Goal: Communication & Community: Participate in discussion

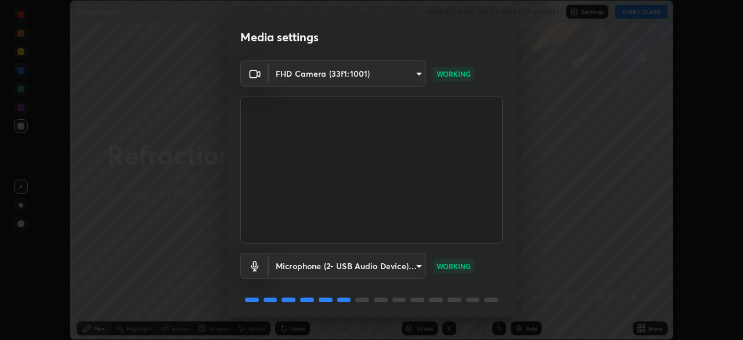
scroll to position [41, 0]
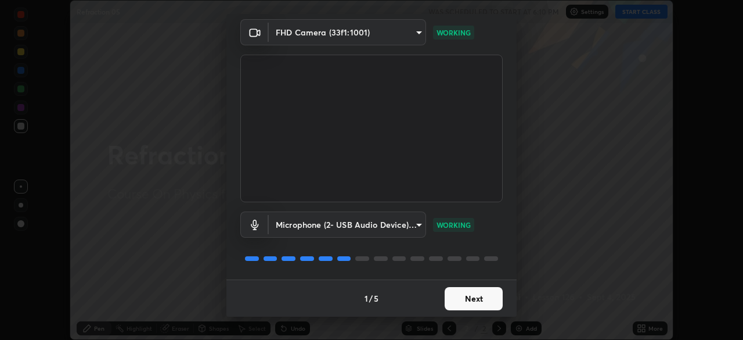
click at [474, 297] on button "Next" at bounding box center [474, 298] width 58 height 23
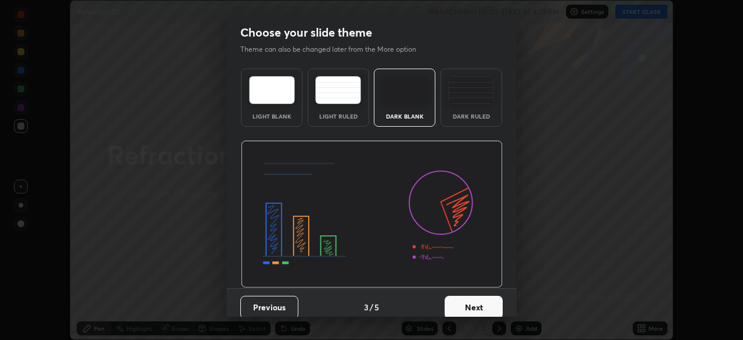
click at [473, 301] on button "Next" at bounding box center [474, 306] width 58 height 23
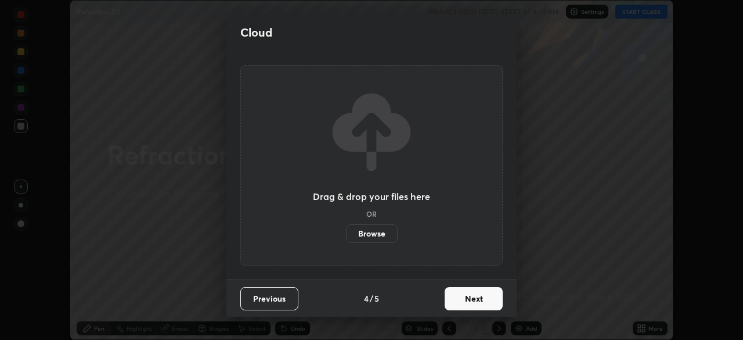
click at [473, 301] on button "Next" at bounding box center [474, 298] width 58 height 23
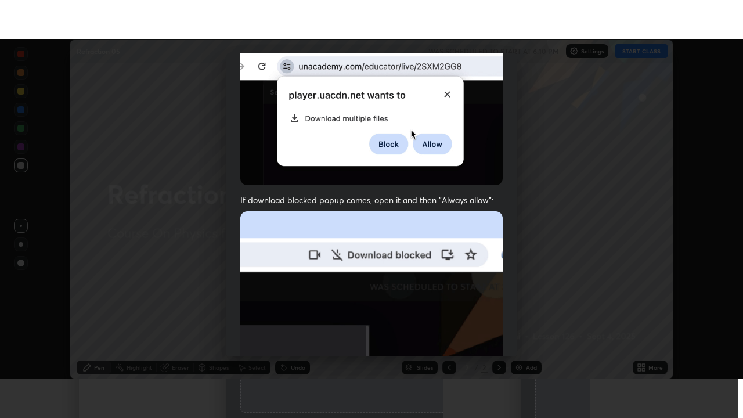
scroll to position [278, 0]
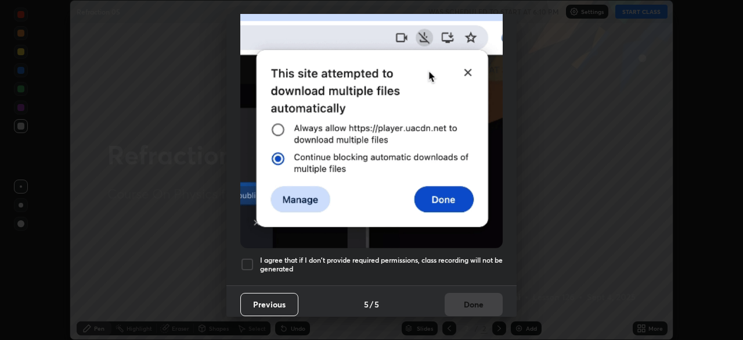
click at [250, 258] on div at bounding box center [247, 264] width 14 height 14
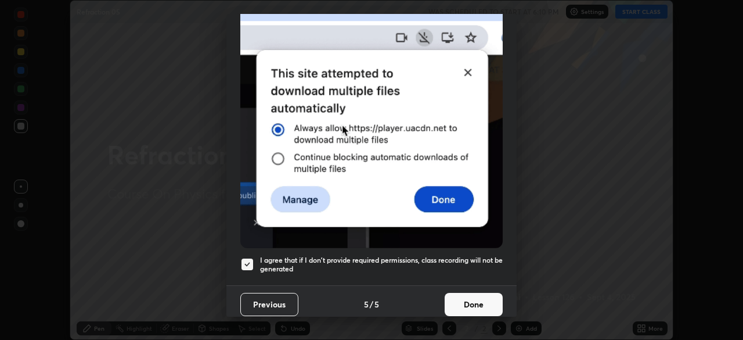
click at [472, 298] on button "Done" at bounding box center [474, 304] width 58 height 23
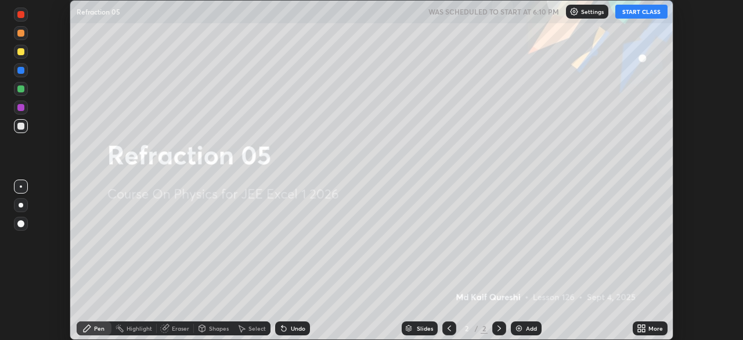
click at [640, 326] on icon at bounding box center [639, 326] width 3 height 3
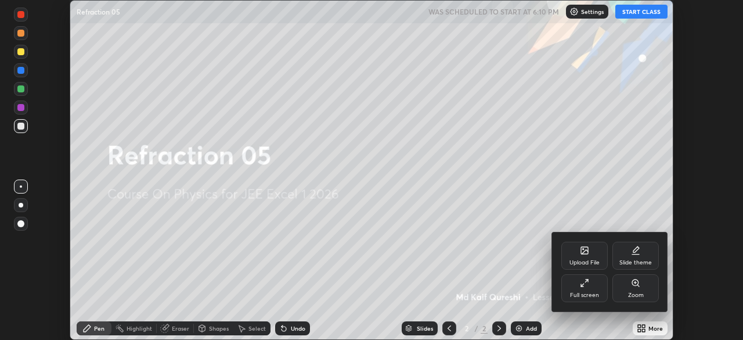
click at [583, 289] on div "Full screen" at bounding box center [584, 288] width 46 height 28
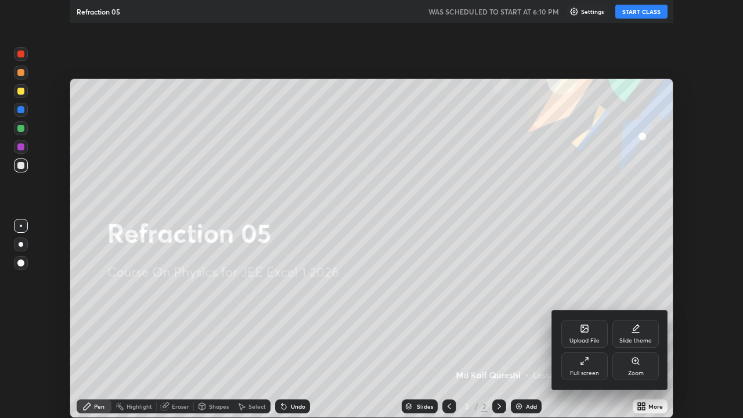
scroll to position [418, 743]
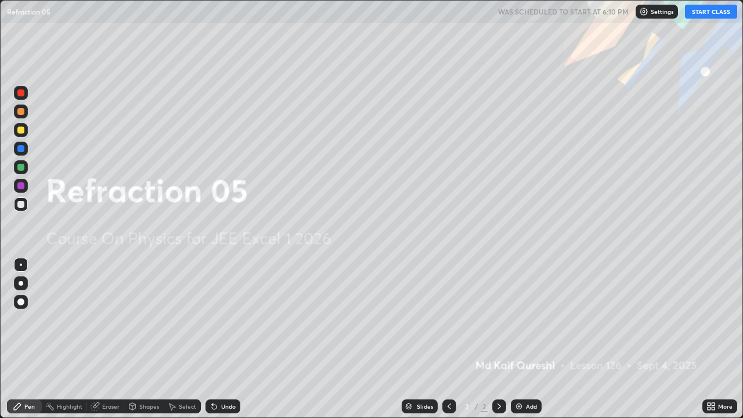
click at [711, 12] on button "START CLASS" at bounding box center [711, 12] width 52 height 14
click at [517, 339] on img at bounding box center [518, 406] width 9 height 9
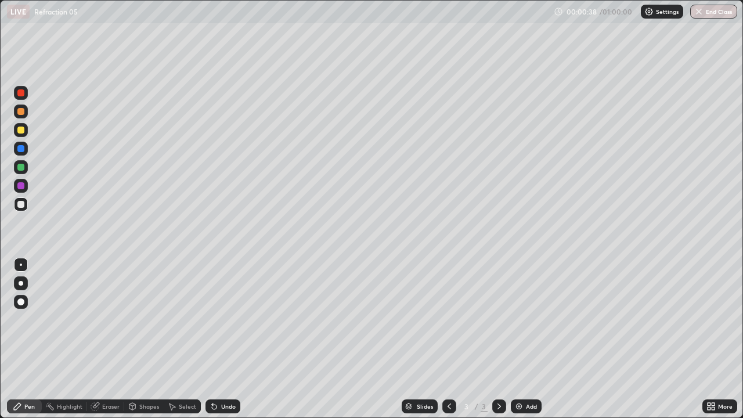
click at [18, 133] on div at bounding box center [21, 130] width 14 height 14
click at [141, 339] on div "Shapes" at bounding box center [143, 406] width 39 height 14
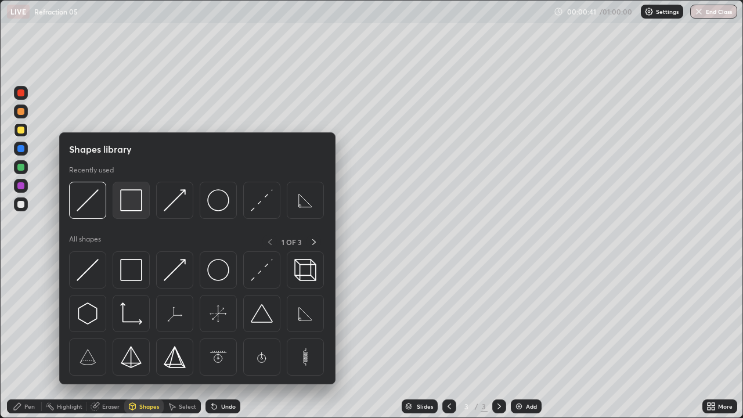
click at [138, 206] on img at bounding box center [131, 200] width 22 height 22
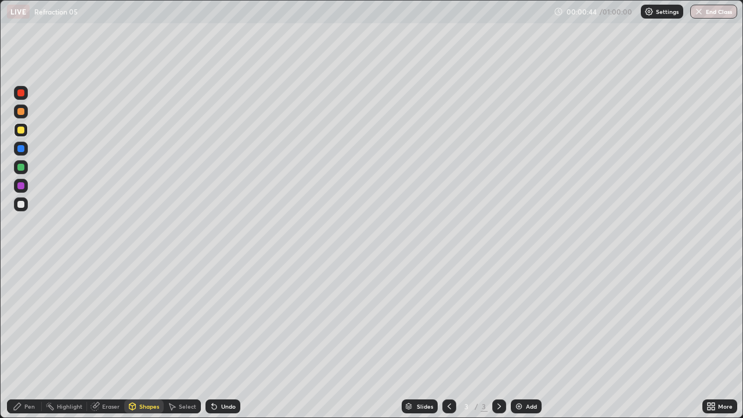
click at [107, 339] on div "Eraser" at bounding box center [105, 406] width 37 height 14
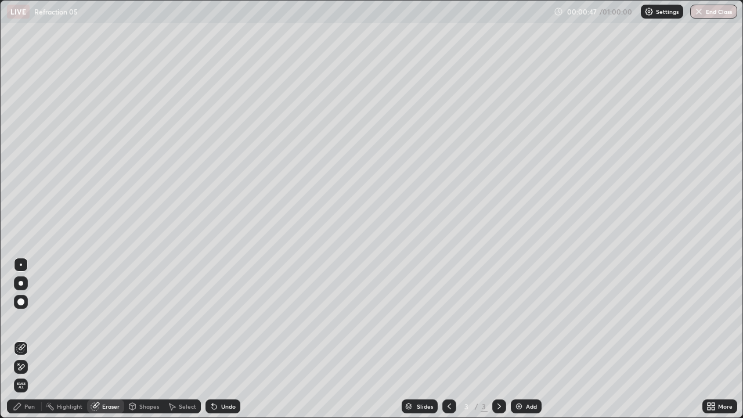
click at [27, 339] on div "Pen" at bounding box center [24, 406] width 35 height 14
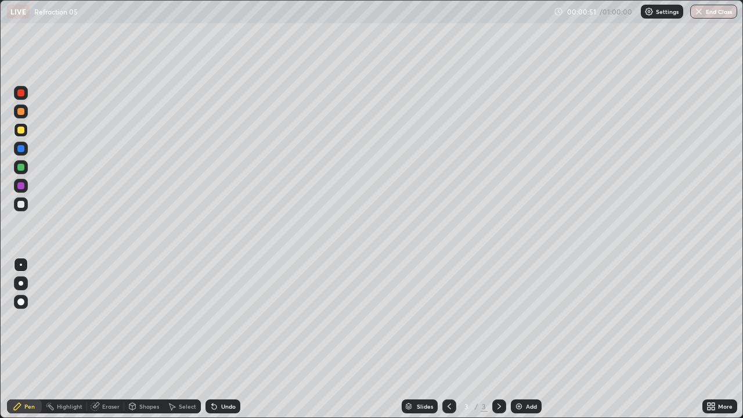
click at [224, 339] on div "Undo" at bounding box center [228, 406] width 15 height 6
click at [138, 339] on div "Shapes" at bounding box center [143, 406] width 39 height 14
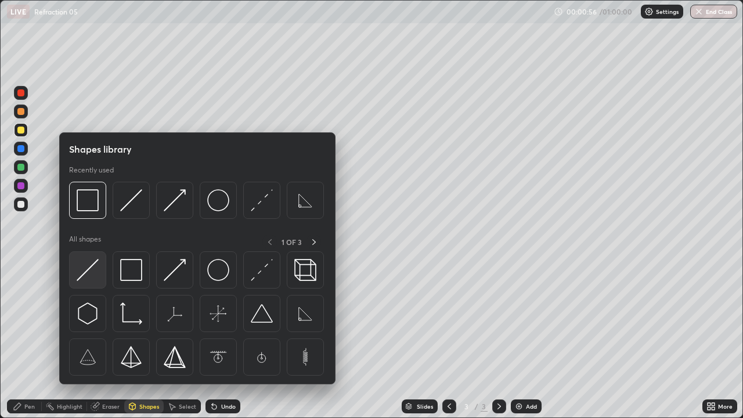
click at [91, 271] on img at bounding box center [88, 270] width 22 height 22
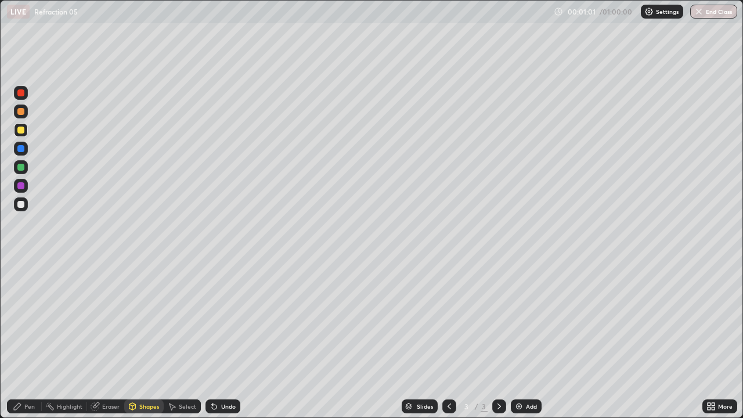
click at [27, 339] on div "Pen" at bounding box center [29, 406] width 10 height 6
click at [21, 210] on div at bounding box center [21, 204] width 14 height 14
click at [212, 339] on icon at bounding box center [212, 403] width 1 height 1
click at [212, 339] on icon at bounding box center [214, 407] width 5 height 5
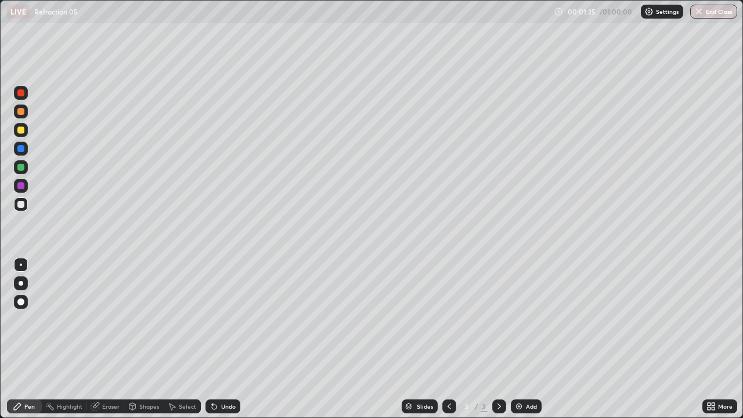
click at [110, 339] on div "Eraser" at bounding box center [110, 406] width 17 height 6
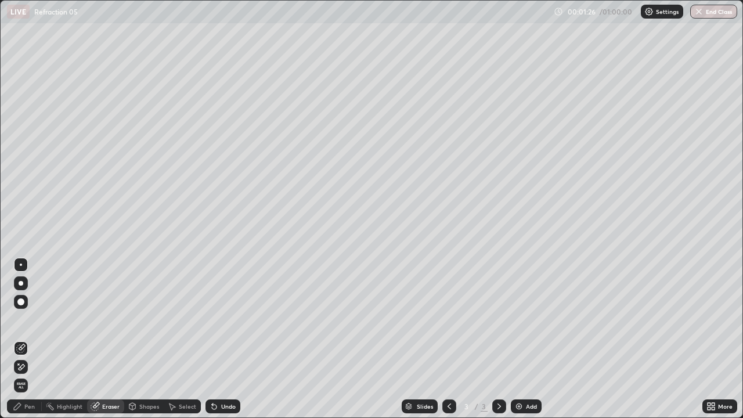
click at [28, 339] on div "Pen" at bounding box center [29, 406] width 10 height 6
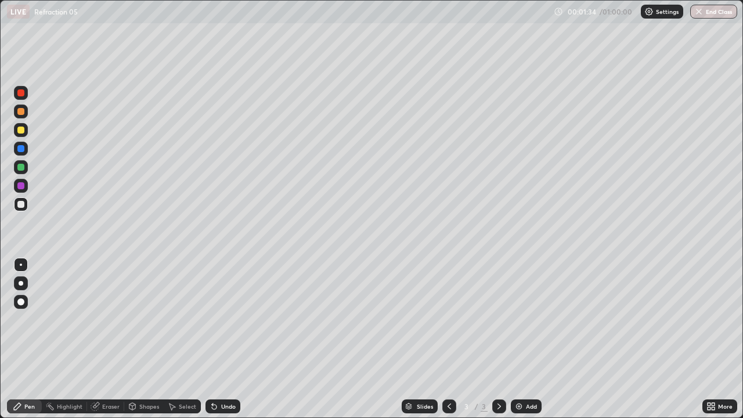
click at [227, 339] on div "Undo" at bounding box center [223, 406] width 35 height 14
click at [227, 339] on div "Undo" at bounding box center [228, 406] width 15 height 6
click at [21, 130] on div at bounding box center [20, 130] width 7 height 7
click at [19, 206] on div at bounding box center [20, 204] width 7 height 7
click at [214, 339] on icon at bounding box center [214, 407] width 5 height 5
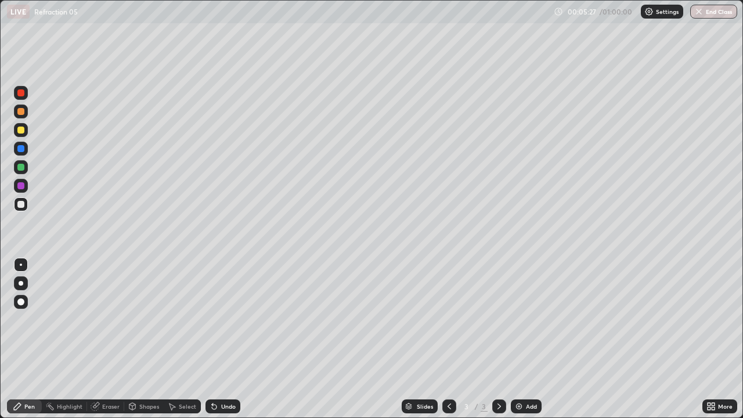
click at [19, 168] on div at bounding box center [20, 167] width 7 height 7
click at [21, 206] on div at bounding box center [20, 204] width 7 height 7
click at [21, 163] on div at bounding box center [21, 167] width 14 height 14
click at [19, 206] on div at bounding box center [20, 204] width 7 height 7
click at [20, 189] on div at bounding box center [20, 185] width 7 height 7
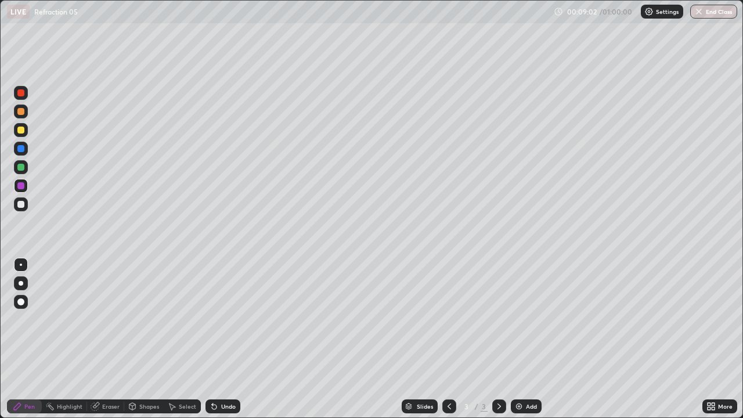
click at [212, 339] on icon at bounding box center [212, 403] width 1 height 1
click at [135, 339] on icon at bounding box center [132, 406] width 9 height 9
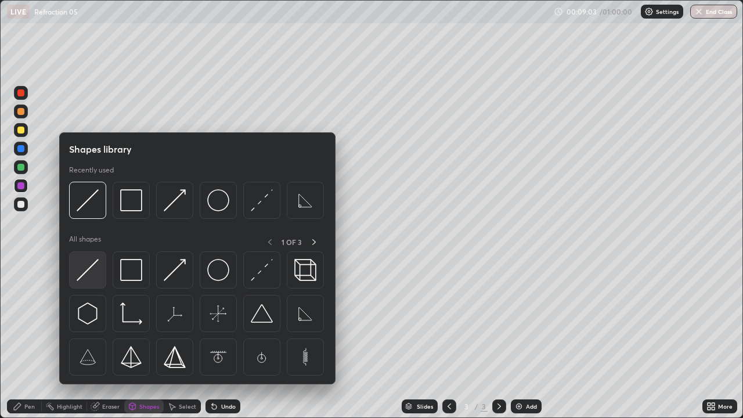
click at [89, 268] on img at bounding box center [88, 270] width 22 height 22
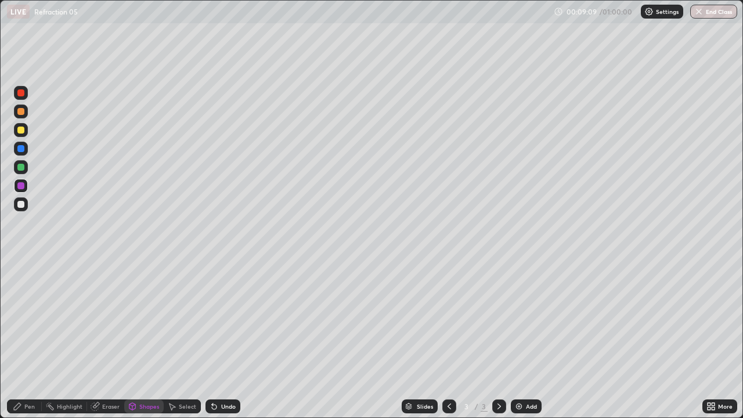
click at [19, 204] on div at bounding box center [20, 204] width 7 height 7
click at [20, 130] on div at bounding box center [20, 130] width 7 height 7
click at [17, 110] on div at bounding box center [20, 111] width 7 height 7
click at [21, 206] on div at bounding box center [20, 204] width 7 height 7
click at [526, 339] on div "Add" at bounding box center [531, 406] width 11 height 6
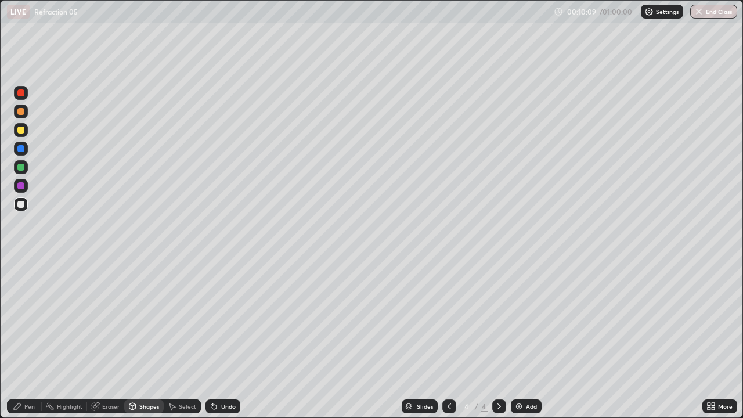
click at [144, 339] on div "Shapes" at bounding box center [143, 406] width 39 height 14
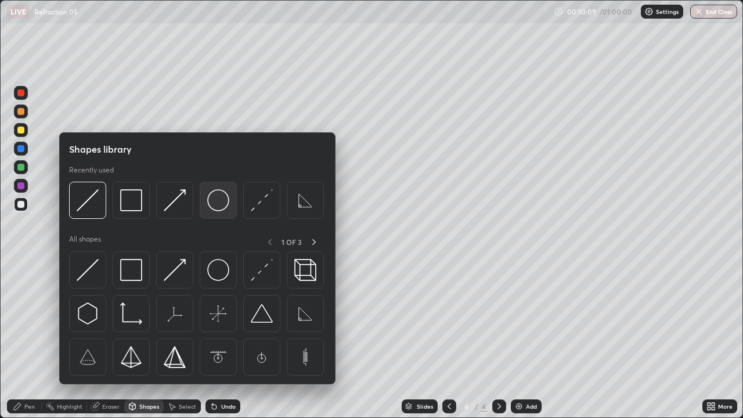
click at [212, 202] on img at bounding box center [218, 200] width 22 height 22
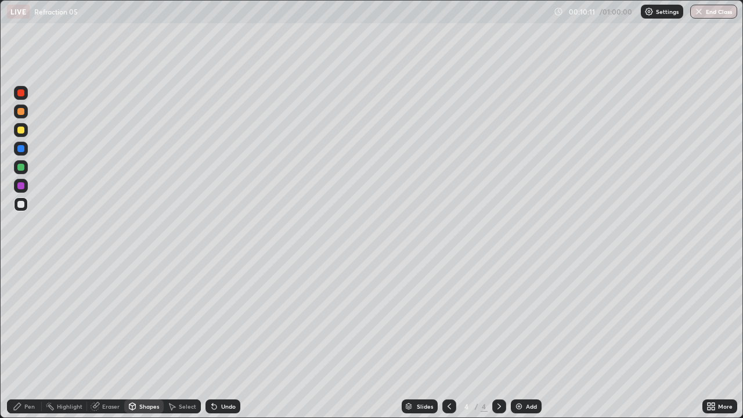
click at [212, 339] on icon at bounding box center [214, 407] width 5 height 5
click at [20, 128] on div at bounding box center [20, 130] width 7 height 7
click at [174, 339] on icon at bounding box center [171, 406] width 9 height 9
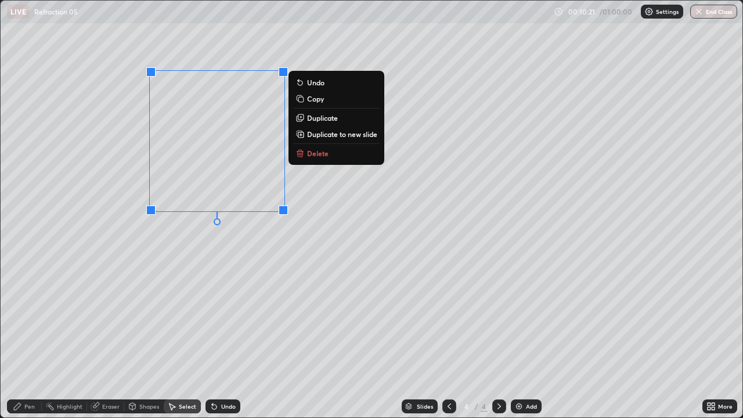
click at [145, 339] on div "Shapes" at bounding box center [149, 406] width 20 height 6
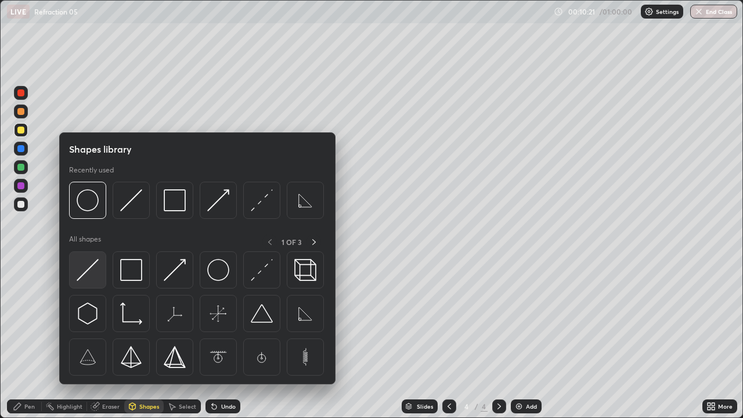
click at [89, 273] on img at bounding box center [88, 270] width 22 height 22
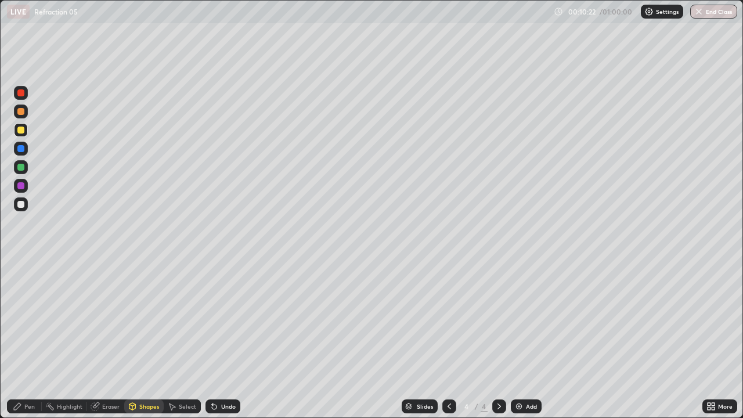
click at [21, 170] on div at bounding box center [20, 167] width 7 height 7
click at [24, 339] on div "Pen" at bounding box center [24, 406] width 35 height 14
click at [20, 204] on div at bounding box center [20, 204] width 7 height 7
click at [18, 167] on div at bounding box center [20, 167] width 7 height 7
click at [19, 148] on div at bounding box center [20, 148] width 7 height 7
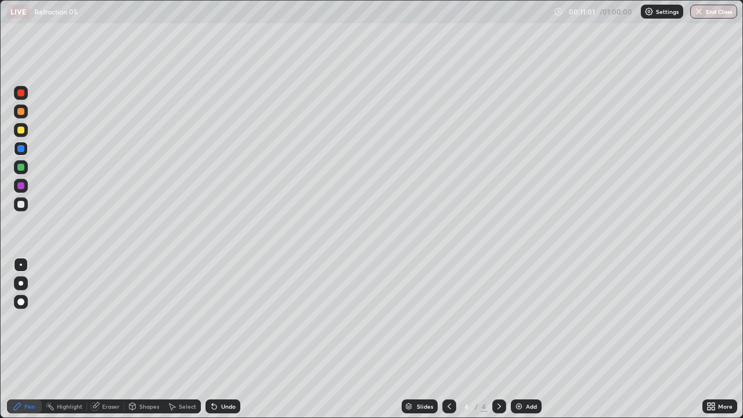
click at [20, 204] on div at bounding box center [20, 204] width 7 height 7
click at [98, 339] on icon at bounding box center [95, 406] width 9 height 9
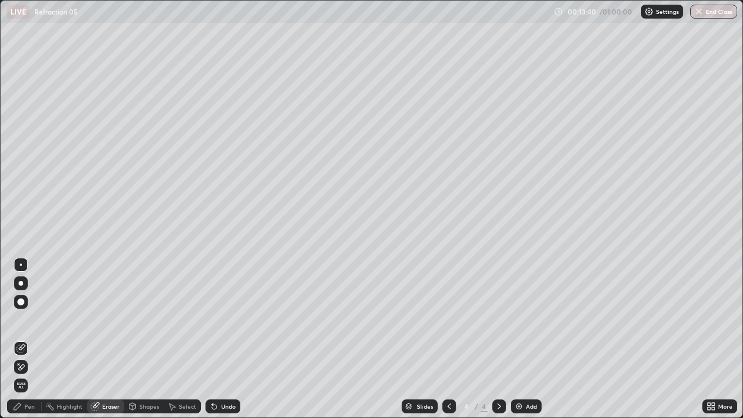
click at [30, 339] on div "Pen" at bounding box center [29, 406] width 10 height 6
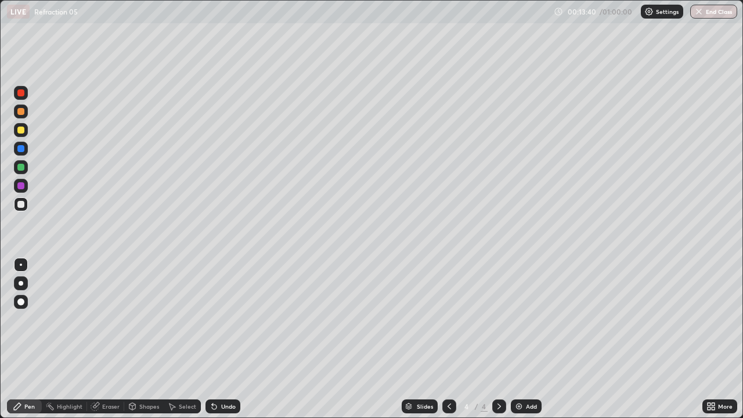
click at [19, 206] on div at bounding box center [20, 204] width 7 height 7
click at [17, 206] on div at bounding box center [20, 204] width 7 height 7
click at [21, 186] on div at bounding box center [20, 185] width 7 height 7
click at [138, 339] on div "Shapes" at bounding box center [143, 406] width 39 height 14
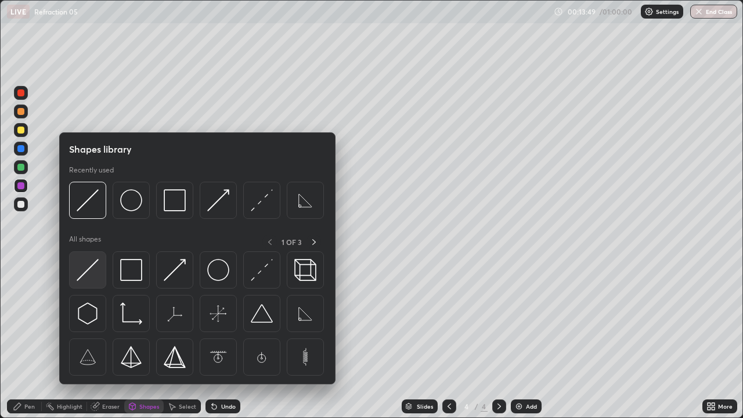
click at [92, 271] on img at bounding box center [88, 270] width 22 height 22
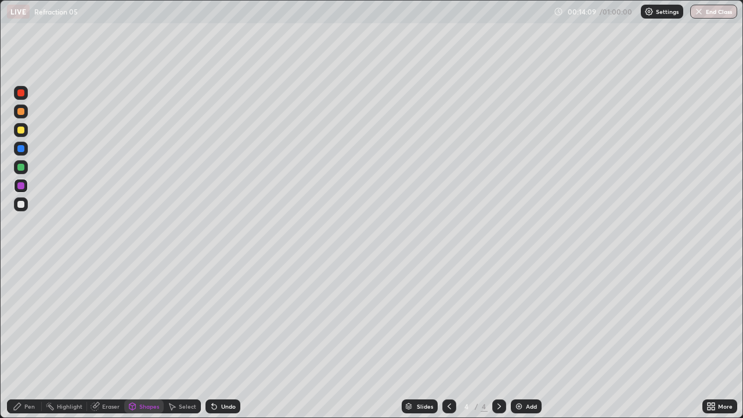
click at [23, 339] on div "Pen" at bounding box center [24, 406] width 35 height 14
click at [20, 207] on div at bounding box center [20, 204] width 7 height 7
click at [214, 339] on icon at bounding box center [214, 407] width 5 height 5
click at [218, 339] on div "Undo" at bounding box center [223, 406] width 35 height 14
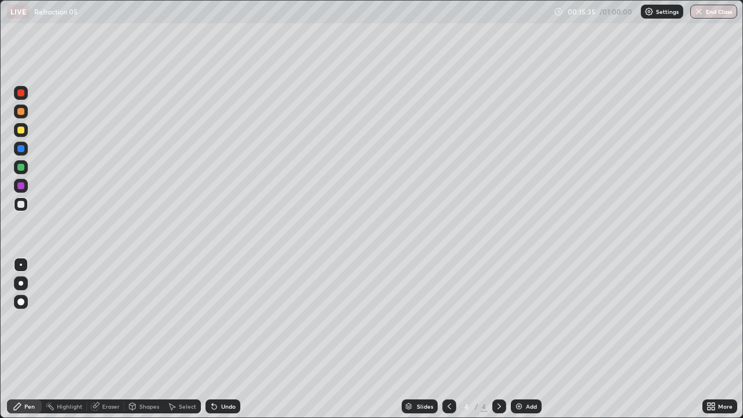
click at [212, 339] on icon at bounding box center [214, 407] width 5 height 5
click at [215, 339] on icon at bounding box center [214, 407] width 5 height 5
click at [20, 168] on div at bounding box center [20, 167] width 7 height 7
click at [21, 205] on div at bounding box center [20, 204] width 7 height 7
click at [96, 339] on icon at bounding box center [95, 407] width 8 height 8
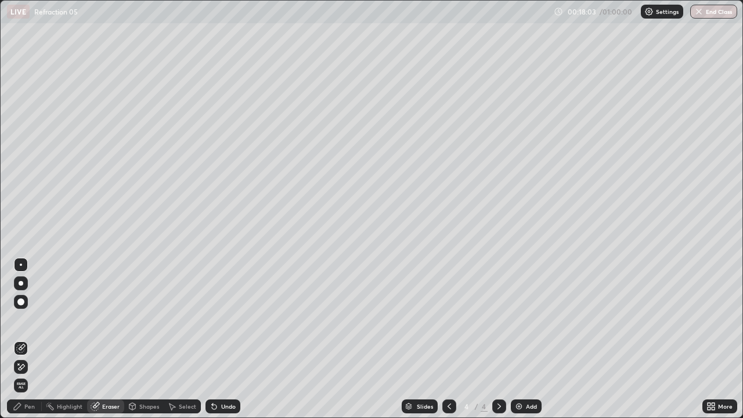
click at [19, 339] on icon at bounding box center [17, 406] width 7 height 7
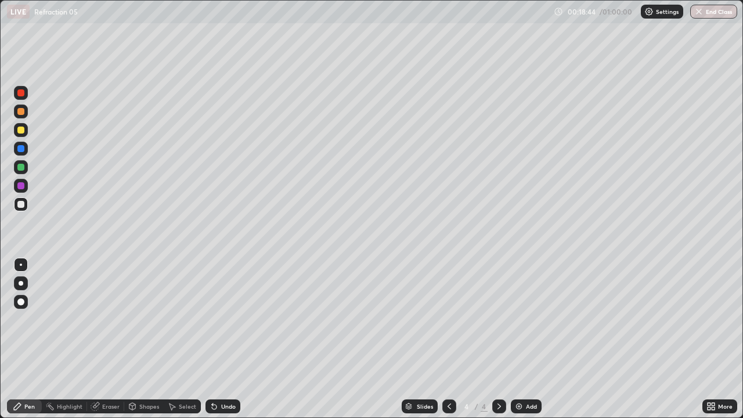
click at [529, 339] on div "Add" at bounding box center [526, 406] width 31 height 14
click at [24, 128] on div at bounding box center [20, 130] width 7 height 7
click at [132, 339] on icon at bounding box center [132, 408] width 0 height 4
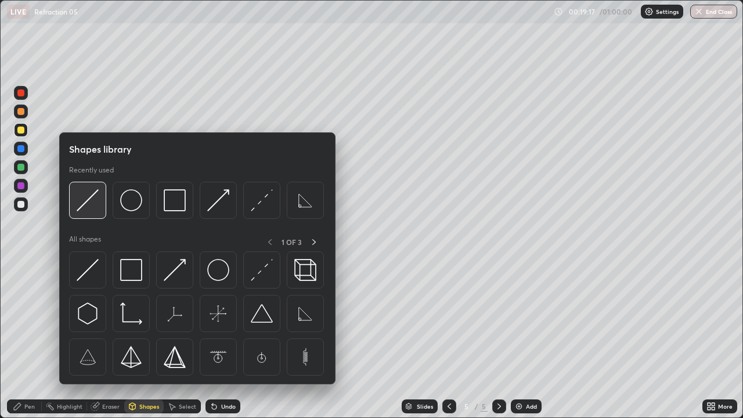
click at [81, 210] on img at bounding box center [88, 200] width 22 height 22
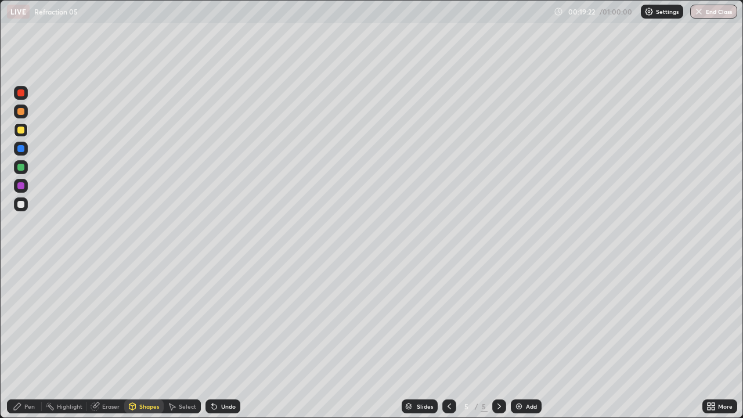
click at [20, 204] on div at bounding box center [20, 204] width 7 height 7
click at [212, 339] on icon at bounding box center [214, 407] width 5 height 5
click at [18, 339] on icon at bounding box center [17, 406] width 9 height 9
click at [99, 339] on icon at bounding box center [96, 405] width 6 height 6
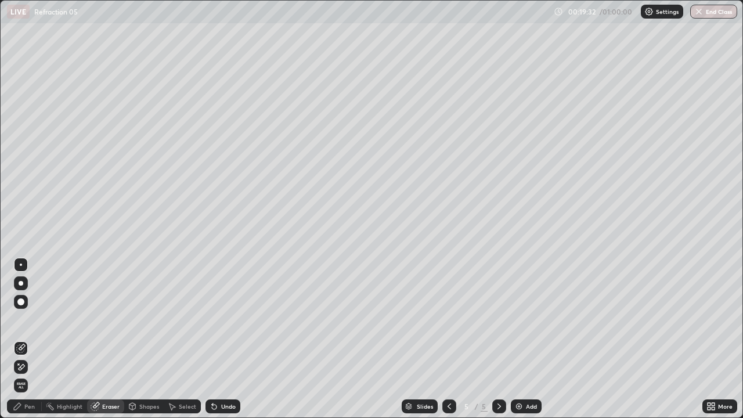
click at [22, 339] on icon at bounding box center [17, 406] width 9 height 9
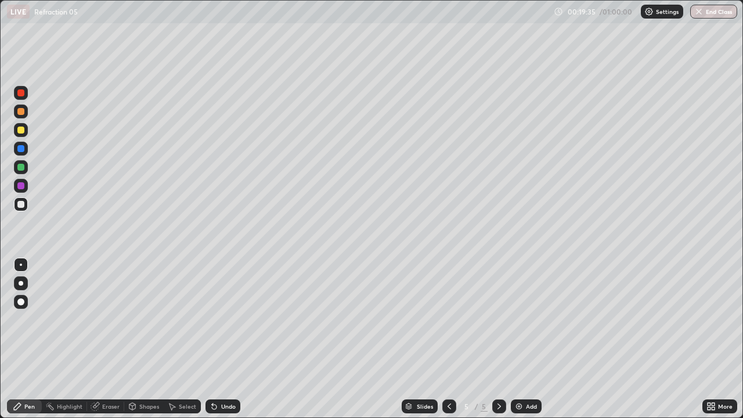
click at [132, 339] on icon at bounding box center [132, 408] width 0 height 4
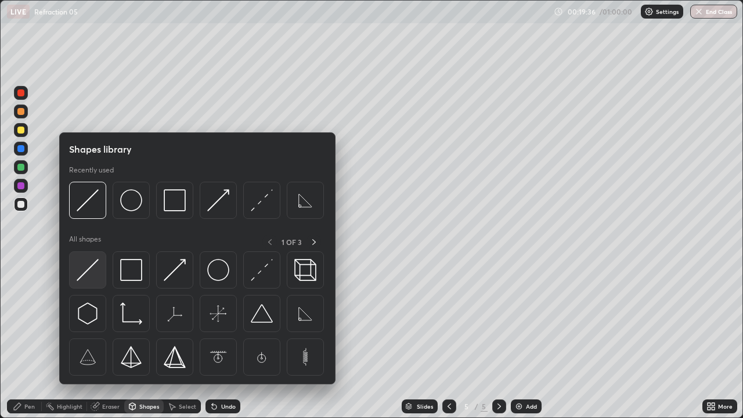
click at [92, 271] on img at bounding box center [88, 270] width 22 height 22
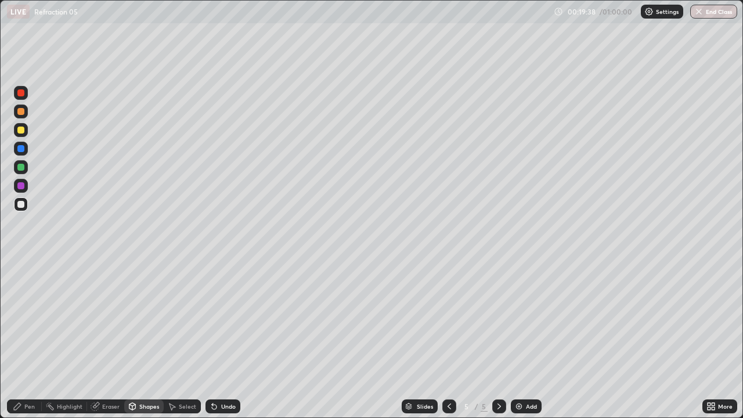
click at [20, 208] on div at bounding box center [21, 204] width 14 height 14
click at [24, 339] on div "Pen" at bounding box center [24, 406] width 35 height 14
click at [134, 339] on icon at bounding box center [132, 406] width 6 height 7
click at [102, 339] on div "Eraser" at bounding box center [110, 406] width 17 height 6
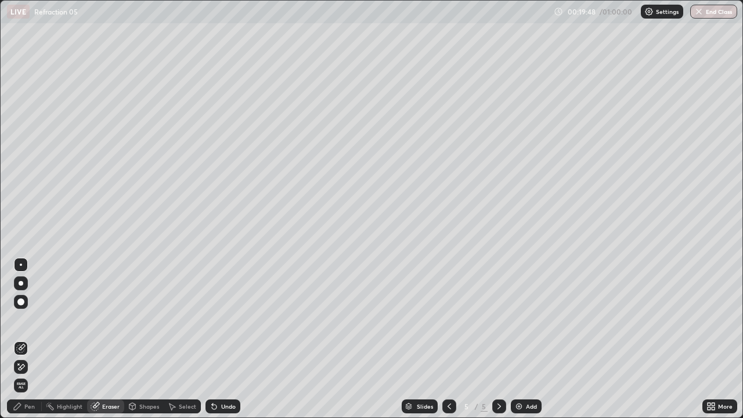
click at [15, 339] on div "Pen" at bounding box center [24, 406] width 35 height 14
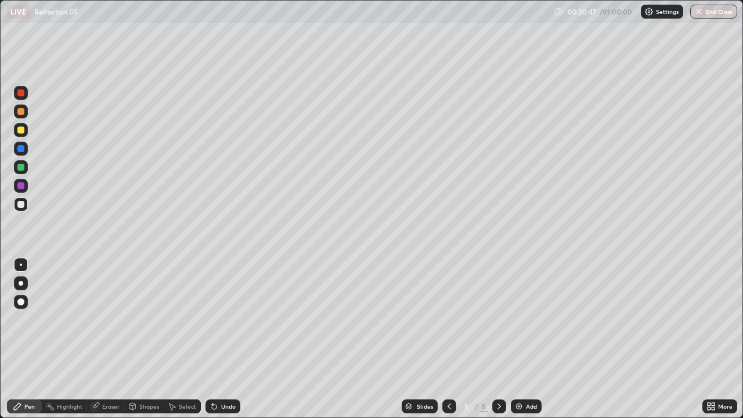
click at [228, 339] on div "Undo" at bounding box center [228, 406] width 15 height 6
click at [125, 339] on div "Shapes" at bounding box center [143, 406] width 39 height 14
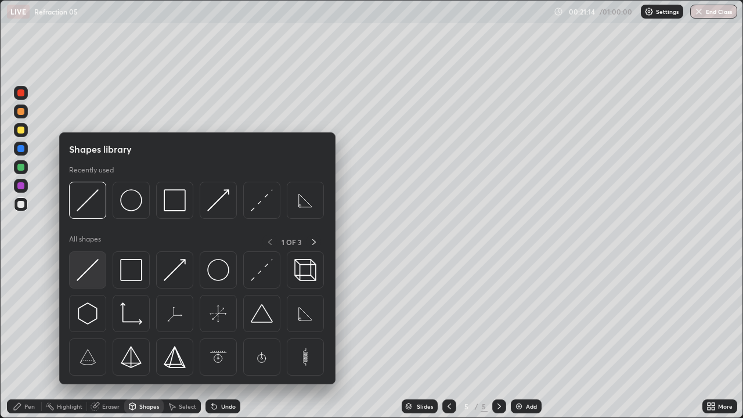
click at [90, 274] on img at bounding box center [88, 270] width 22 height 22
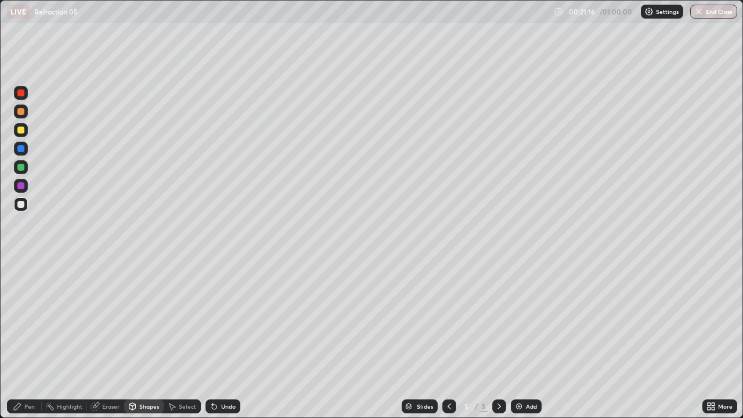
click at [23, 210] on div at bounding box center [21, 204] width 14 height 14
click at [14, 167] on div at bounding box center [21, 167] width 14 height 14
click at [219, 339] on div "Undo" at bounding box center [223, 406] width 35 height 14
click at [26, 339] on div "Pen" at bounding box center [29, 406] width 10 height 6
click at [21, 130] on div at bounding box center [20, 130] width 7 height 7
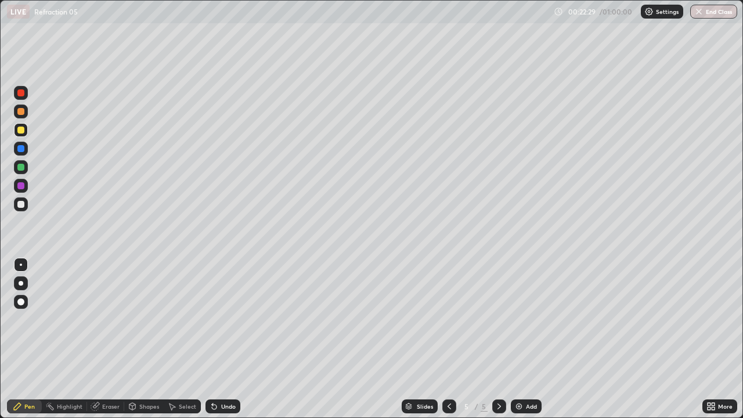
click at [231, 339] on div "Undo" at bounding box center [228, 406] width 15 height 6
click at [139, 339] on div "Shapes" at bounding box center [149, 406] width 20 height 6
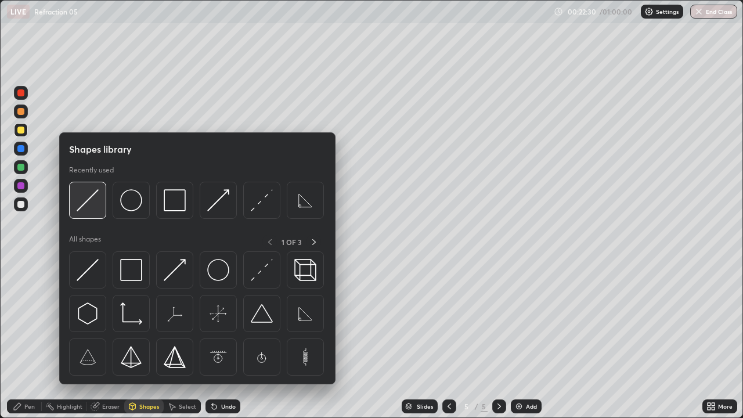
click at [91, 203] on img at bounding box center [88, 200] width 22 height 22
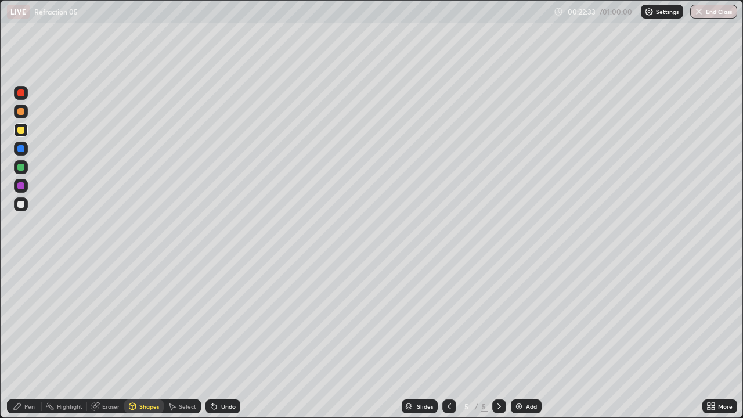
click at [146, 339] on div "Shapes" at bounding box center [149, 406] width 20 height 6
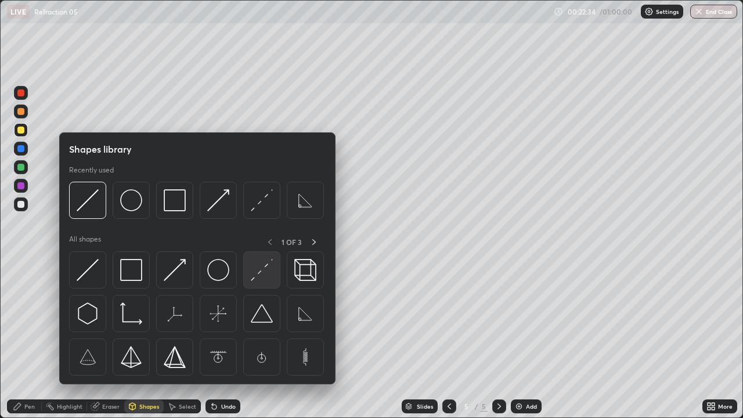
click at [251, 276] on img at bounding box center [262, 270] width 22 height 22
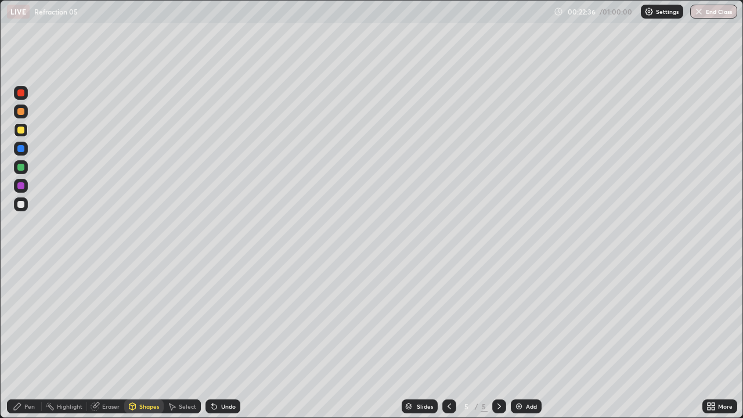
click at [20, 149] on div at bounding box center [20, 148] width 7 height 7
click at [21, 339] on icon at bounding box center [17, 406] width 9 height 9
click at [22, 204] on div at bounding box center [20, 204] width 7 height 7
click at [144, 339] on div "Shapes" at bounding box center [143, 406] width 39 height 14
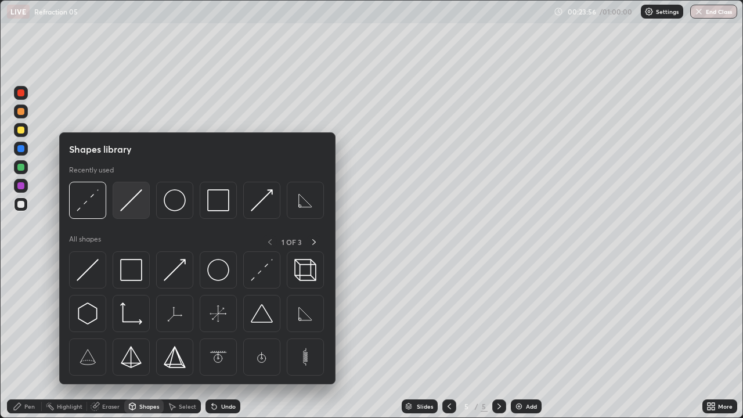
click at [128, 207] on img at bounding box center [131, 200] width 22 height 22
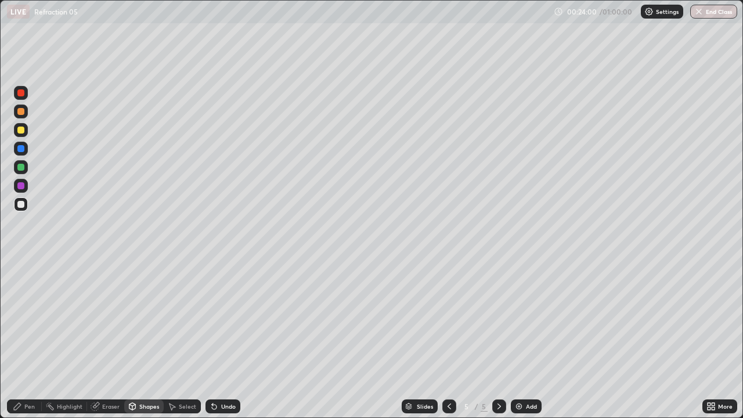
click at [221, 339] on div "Undo" at bounding box center [228, 406] width 15 height 6
click at [21, 167] on div at bounding box center [20, 167] width 7 height 7
click at [139, 339] on div "Shapes" at bounding box center [149, 406] width 20 height 6
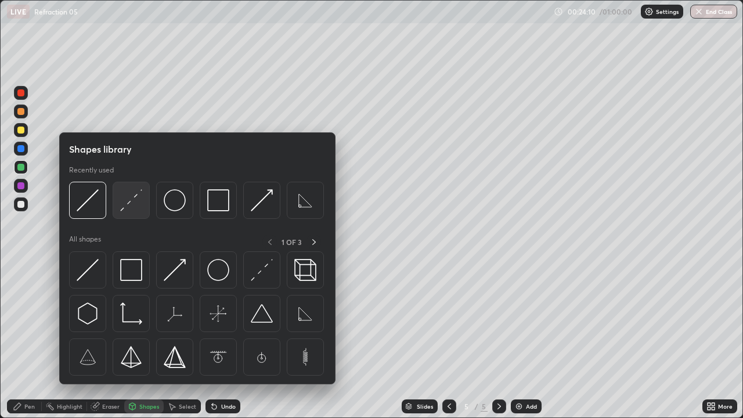
click at [126, 208] on img at bounding box center [131, 200] width 22 height 22
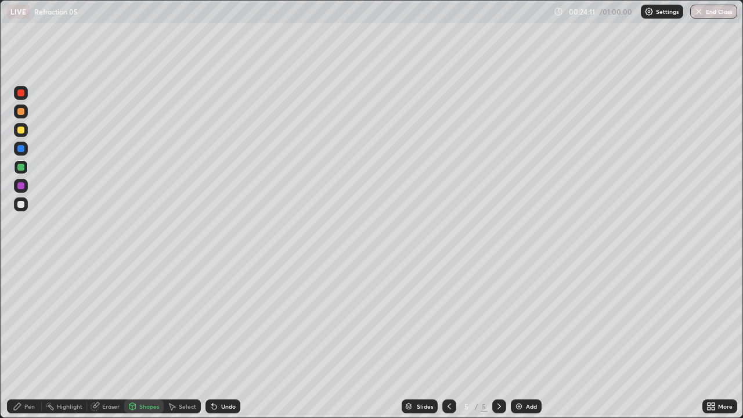
click at [20, 204] on div at bounding box center [20, 204] width 7 height 7
click at [142, 339] on div "Shapes" at bounding box center [143, 406] width 39 height 14
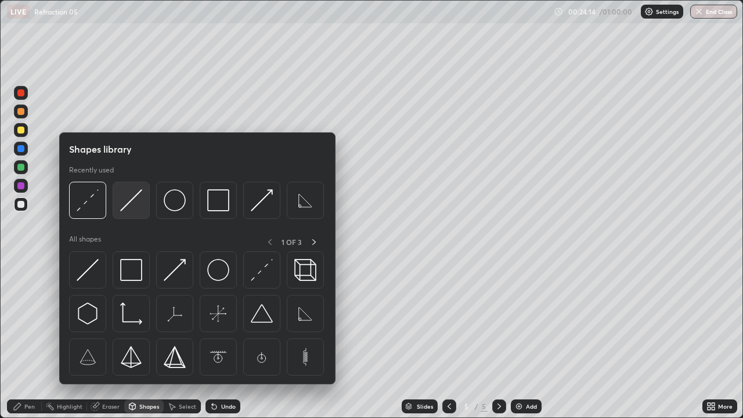
click at [132, 209] on img at bounding box center [131, 200] width 22 height 22
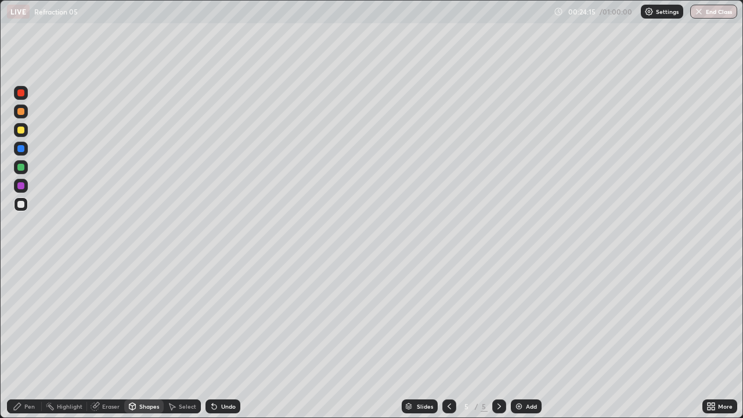
click at [20, 167] on div at bounding box center [20, 167] width 7 height 7
click at [20, 205] on div at bounding box center [20, 204] width 7 height 7
click at [22, 339] on div "Pen" at bounding box center [24, 406] width 35 height 14
click at [227, 339] on div "Undo" at bounding box center [228, 406] width 15 height 6
click at [222, 339] on div "Undo" at bounding box center [228, 406] width 15 height 6
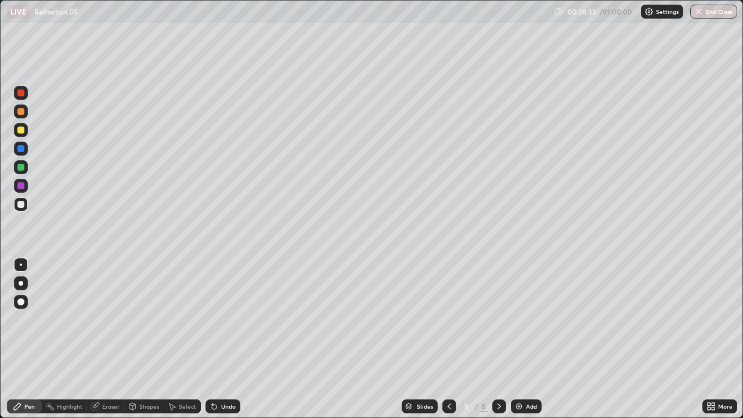
click at [526, 339] on div "Add" at bounding box center [531, 406] width 11 height 6
click at [137, 339] on div "Shapes" at bounding box center [143, 406] width 39 height 14
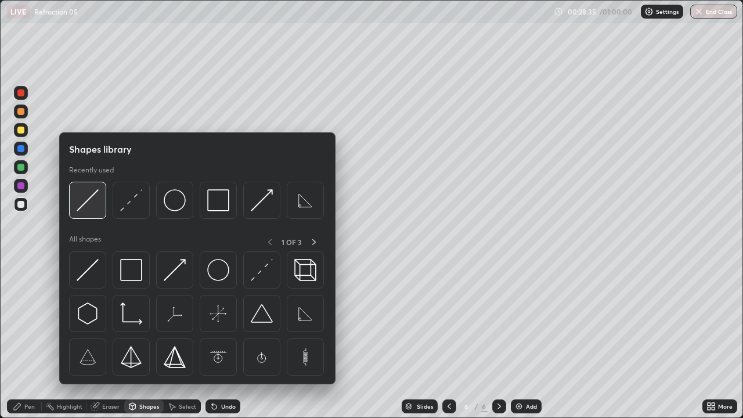
click at [89, 210] on img at bounding box center [88, 200] width 22 height 22
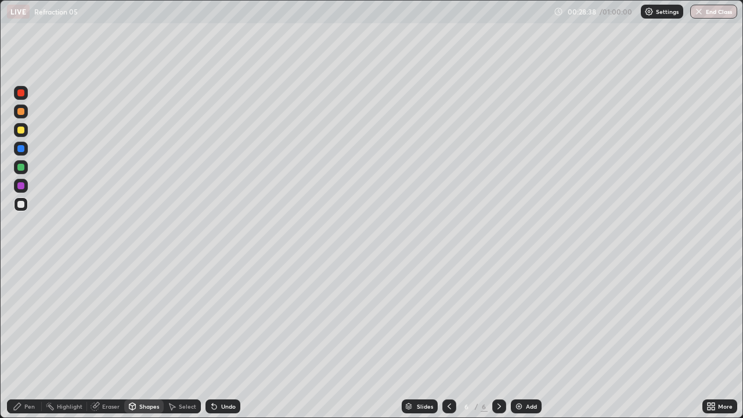
click at [21, 130] on div at bounding box center [20, 130] width 7 height 7
click at [448, 339] on icon at bounding box center [449, 406] width 9 height 9
click at [498, 339] on icon at bounding box center [499, 406] width 9 height 9
click at [132, 339] on icon at bounding box center [132, 408] width 0 height 4
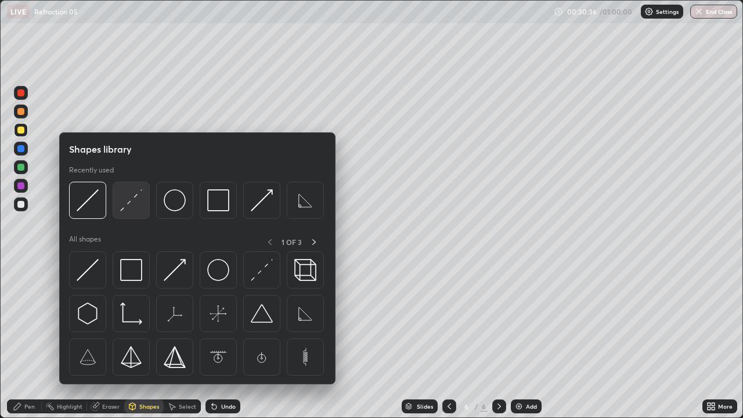
click at [131, 211] on img at bounding box center [131, 200] width 22 height 22
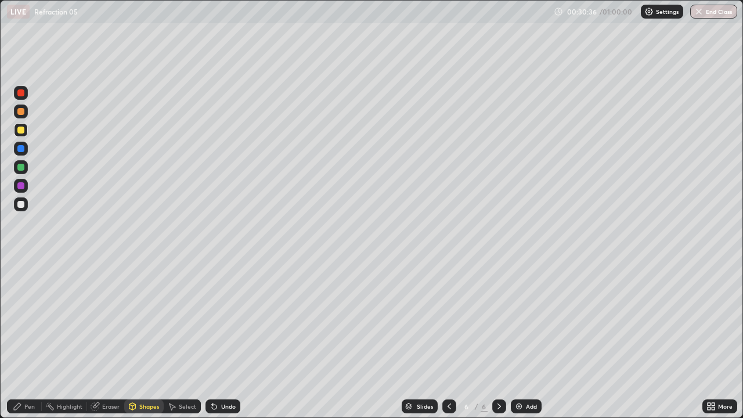
click at [24, 150] on div at bounding box center [20, 148] width 7 height 7
click at [19, 204] on div at bounding box center [20, 204] width 7 height 7
click at [21, 205] on div at bounding box center [20, 204] width 7 height 7
click at [24, 339] on div "Pen" at bounding box center [24, 406] width 35 height 14
click at [20, 187] on div at bounding box center [20, 185] width 7 height 7
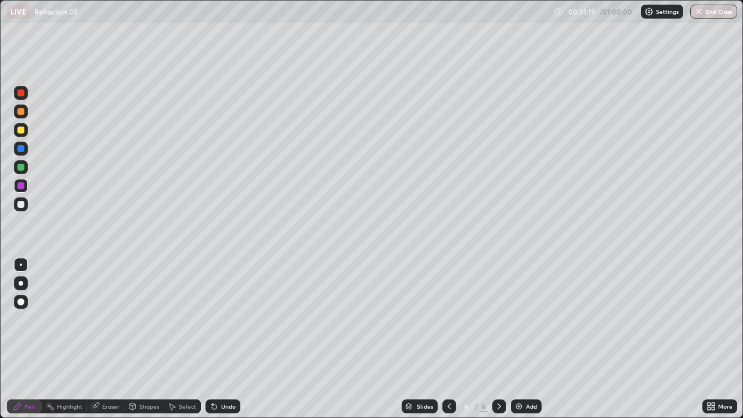
click at [135, 339] on icon at bounding box center [132, 406] width 9 height 9
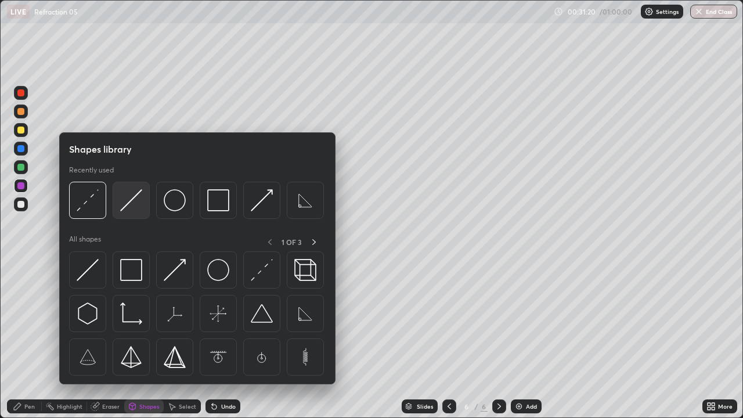
click at [128, 204] on img at bounding box center [131, 200] width 22 height 22
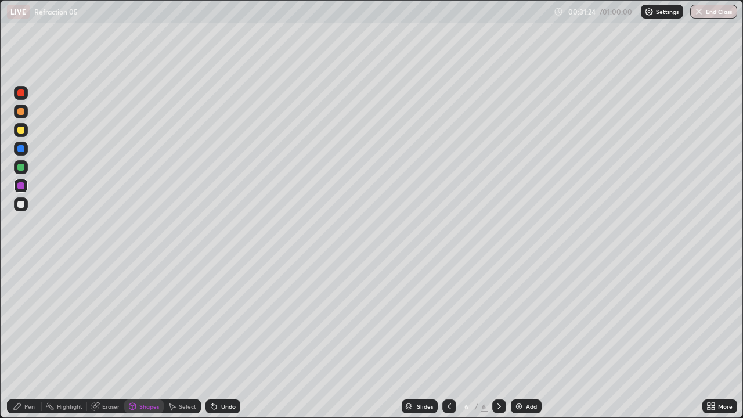
click at [212, 339] on icon at bounding box center [214, 407] width 5 height 5
click at [21, 206] on div at bounding box center [20, 204] width 7 height 7
click at [212, 339] on icon at bounding box center [212, 403] width 1 height 1
click at [20, 167] on div at bounding box center [20, 167] width 7 height 7
click at [142, 339] on div "Shapes" at bounding box center [149, 406] width 20 height 6
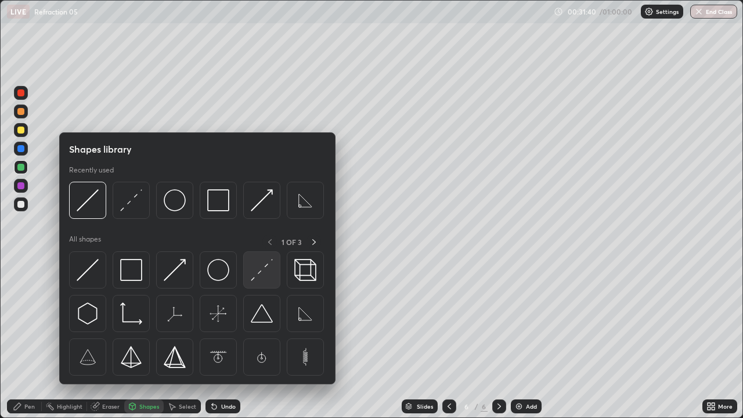
click at [256, 275] on img at bounding box center [262, 270] width 22 height 22
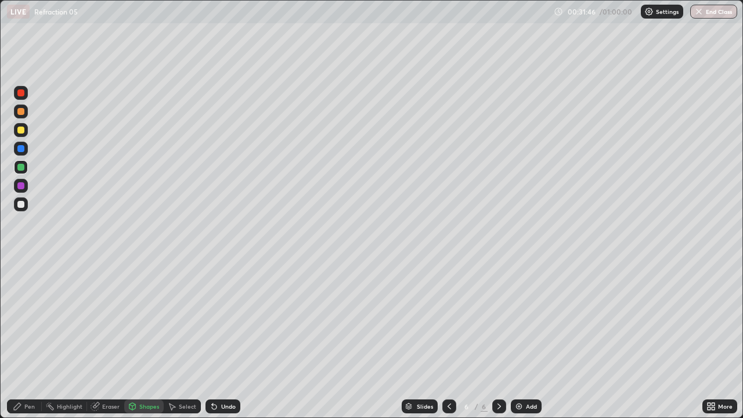
click at [19, 339] on div "Pen" at bounding box center [24, 406] width 35 height 14
click at [21, 205] on div at bounding box center [20, 204] width 7 height 7
click at [29, 68] on div "Erase all" at bounding box center [21, 209] width 28 height 372
click at [221, 339] on div "Undo" at bounding box center [228, 406] width 15 height 6
click at [137, 339] on div "Shapes" at bounding box center [143, 406] width 39 height 14
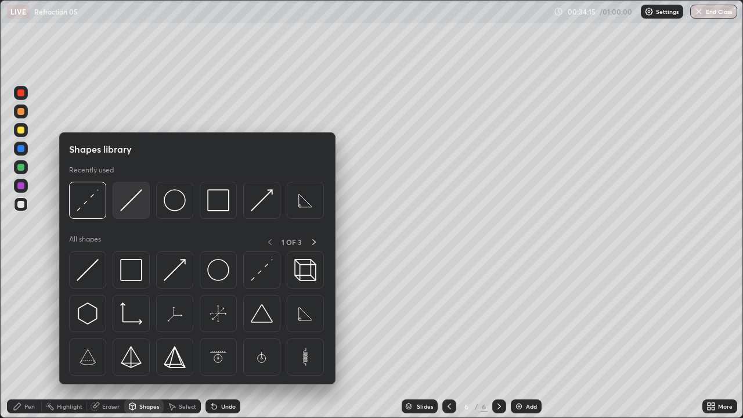
click at [127, 208] on img at bounding box center [131, 200] width 22 height 22
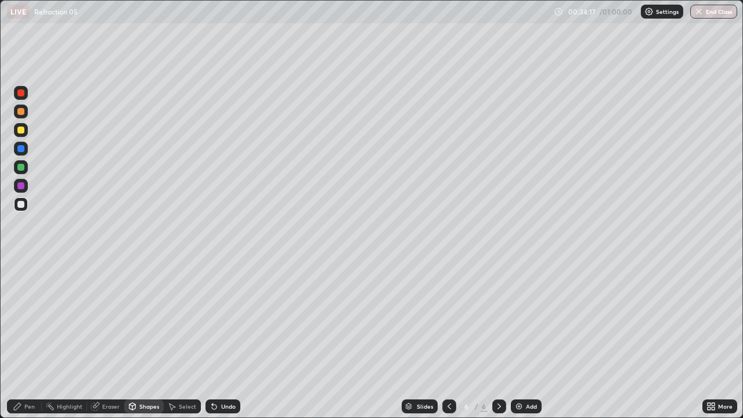
click at [132, 339] on icon at bounding box center [132, 408] width 0 height 4
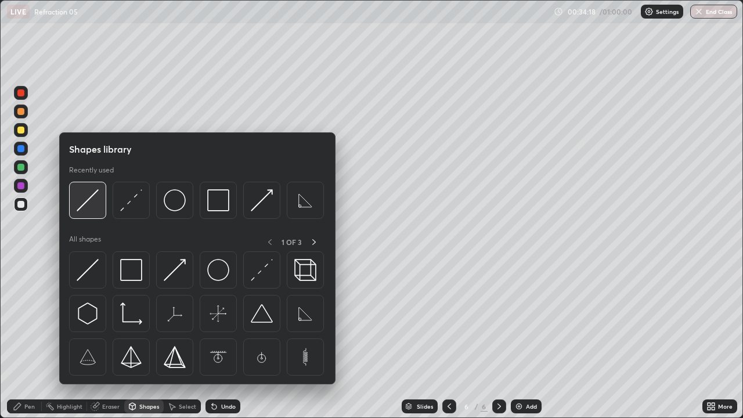
click at [85, 204] on img at bounding box center [88, 200] width 22 height 22
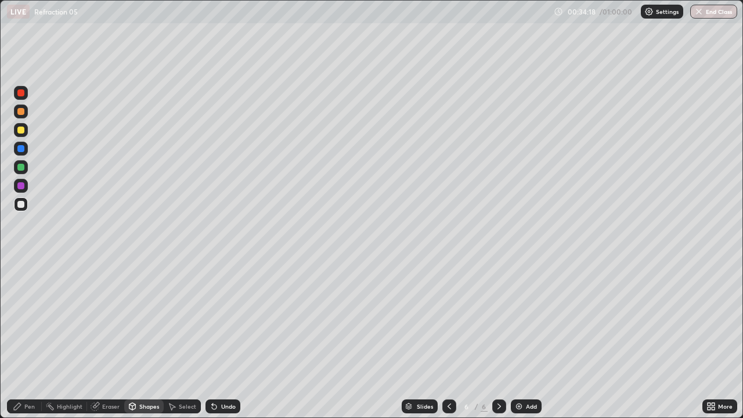
click at [18, 133] on div at bounding box center [21, 130] width 14 height 14
click at [146, 339] on div "Shapes" at bounding box center [149, 406] width 20 height 6
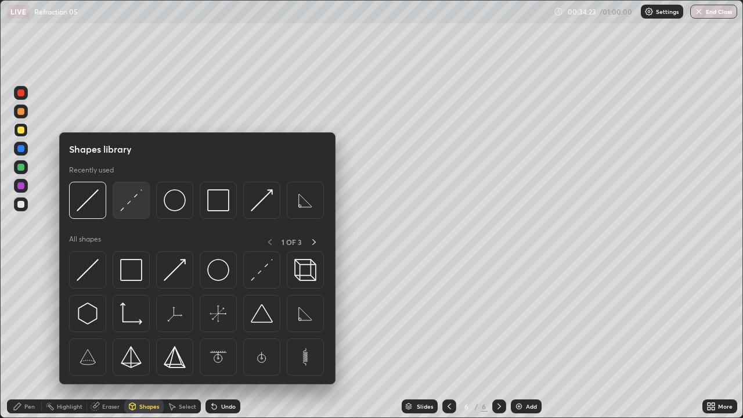
click at [139, 206] on img at bounding box center [131, 200] width 22 height 22
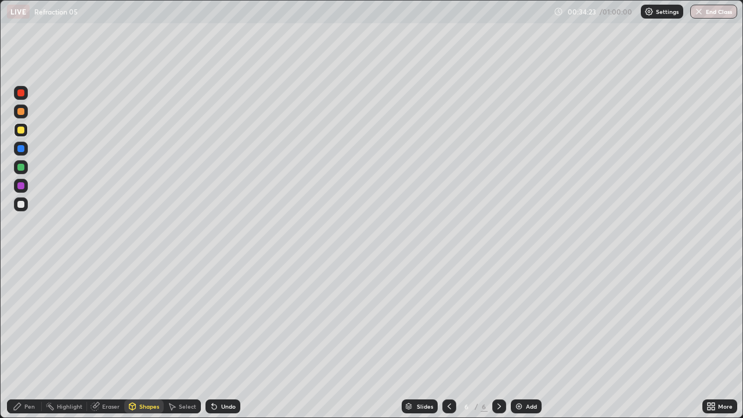
click at [26, 147] on div at bounding box center [21, 149] width 14 height 14
click at [20, 204] on div at bounding box center [20, 204] width 7 height 7
click at [225, 339] on div "Undo" at bounding box center [228, 406] width 15 height 6
click at [31, 339] on div "Pen" at bounding box center [29, 406] width 10 height 6
click at [22, 130] on div at bounding box center [20, 130] width 7 height 7
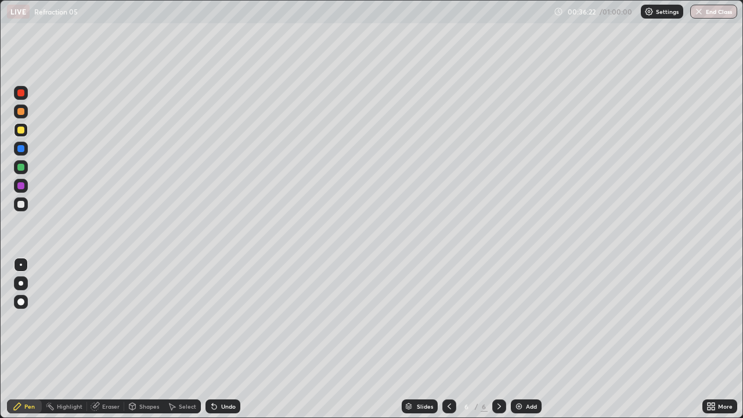
click at [24, 206] on div at bounding box center [20, 204] width 7 height 7
click at [526, 339] on div "Add" at bounding box center [531, 406] width 11 height 6
click at [21, 131] on div at bounding box center [20, 130] width 7 height 7
click at [19, 204] on div at bounding box center [20, 204] width 7 height 7
click at [212, 339] on icon at bounding box center [214, 407] width 5 height 5
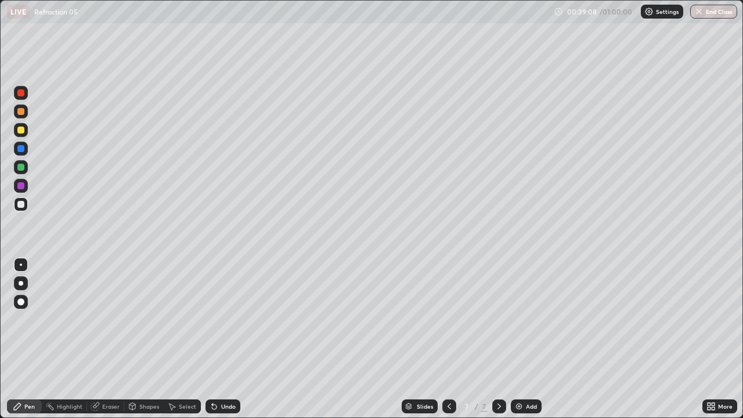
click at [448, 339] on icon at bounding box center [449, 406] width 9 height 9
click at [494, 339] on div at bounding box center [499, 406] width 14 height 14
click at [21, 207] on div at bounding box center [20, 204] width 7 height 7
click at [142, 339] on div "Shapes" at bounding box center [149, 406] width 20 height 6
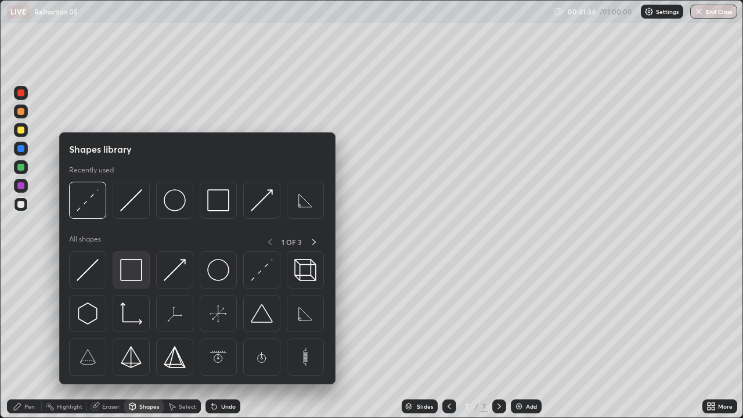
click at [129, 269] on img at bounding box center [131, 270] width 22 height 22
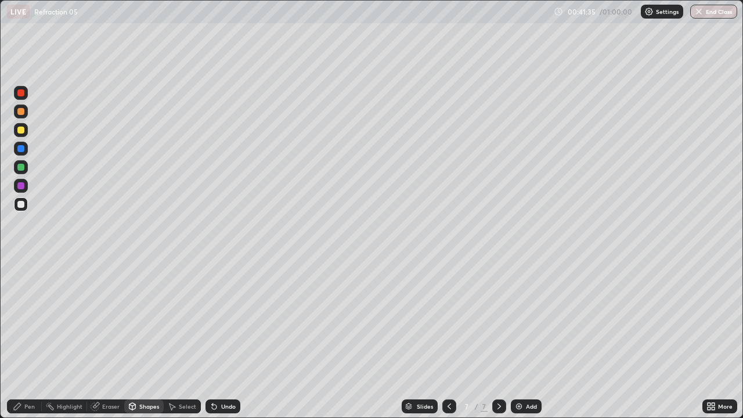
click at [19, 130] on div at bounding box center [20, 130] width 7 height 7
click at [101, 339] on div "Eraser" at bounding box center [105, 406] width 37 height 14
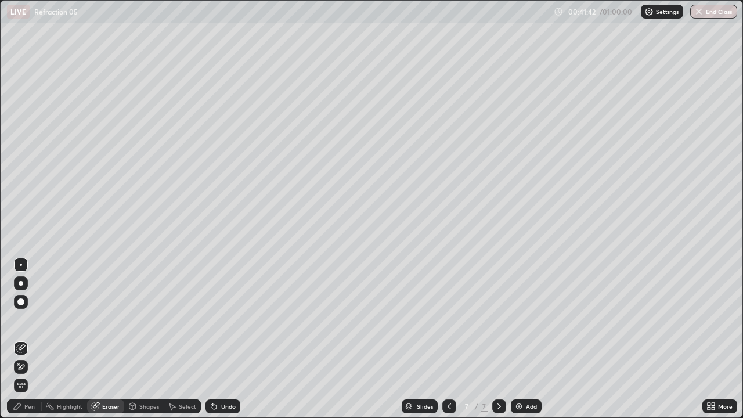
click at [142, 339] on div "Shapes" at bounding box center [149, 406] width 20 height 6
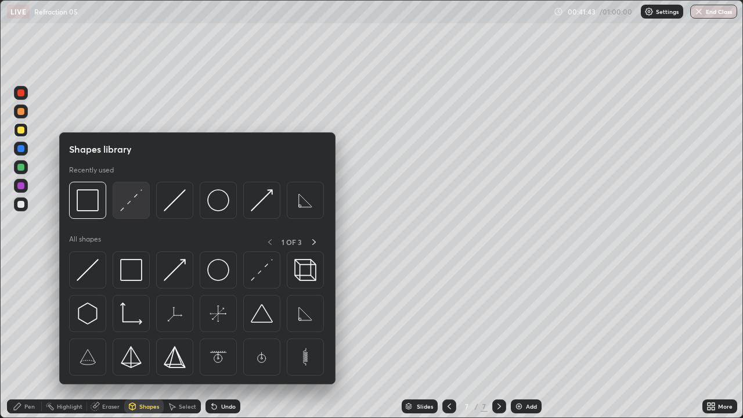
click at [130, 202] on img at bounding box center [131, 200] width 22 height 22
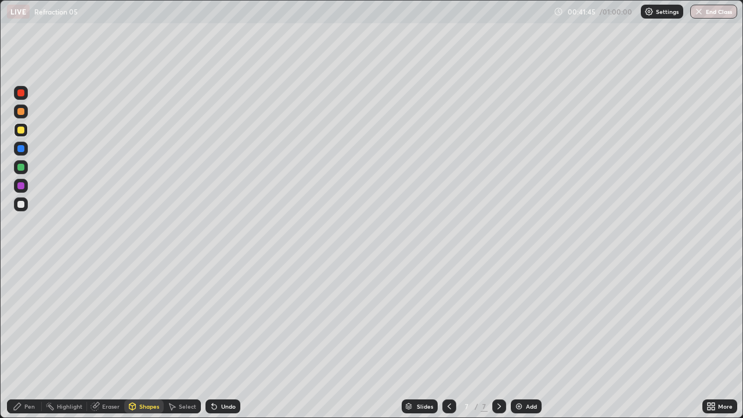
click at [218, 339] on div "Undo" at bounding box center [223, 406] width 35 height 14
click at [19, 145] on div at bounding box center [20, 148] width 7 height 7
click at [21, 205] on div at bounding box center [20, 204] width 7 height 7
click at [217, 339] on icon at bounding box center [214, 406] width 9 height 9
click at [140, 339] on div "Shapes" at bounding box center [149, 406] width 20 height 6
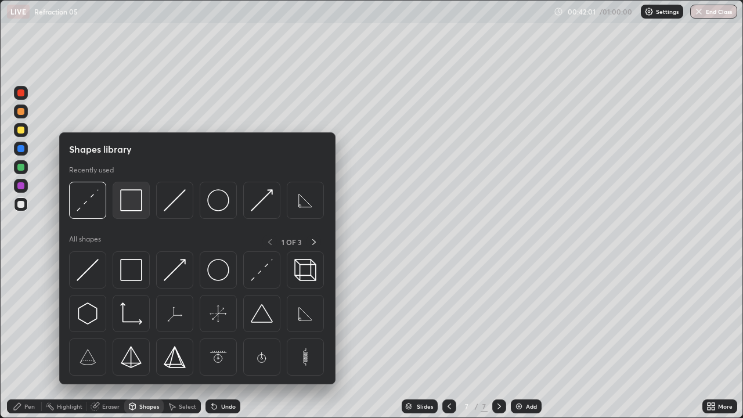
click at [125, 204] on img at bounding box center [131, 200] width 22 height 22
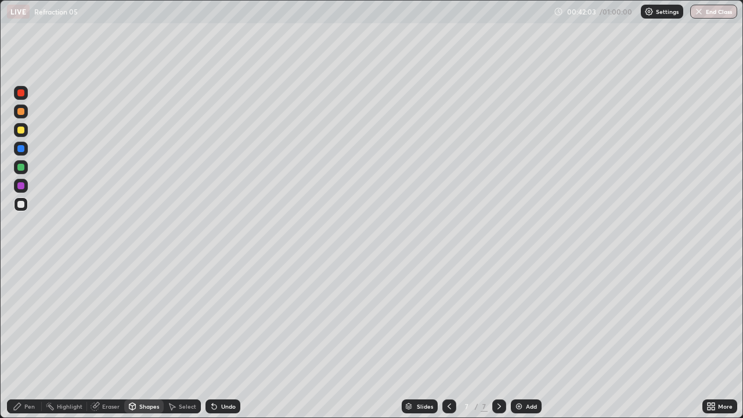
click at [132, 339] on icon at bounding box center [132, 408] width 0 height 4
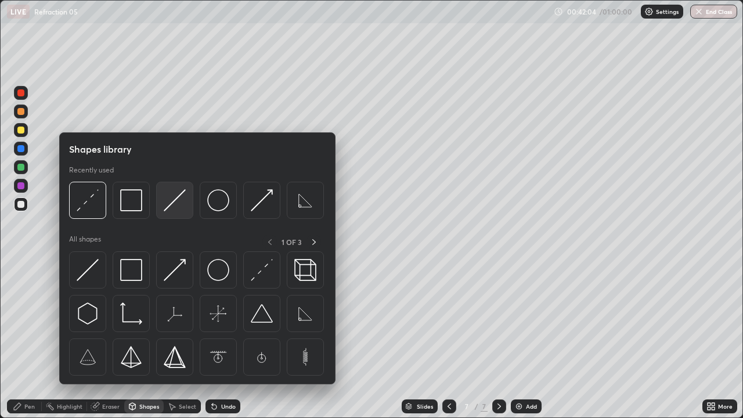
click at [170, 204] on img at bounding box center [175, 200] width 22 height 22
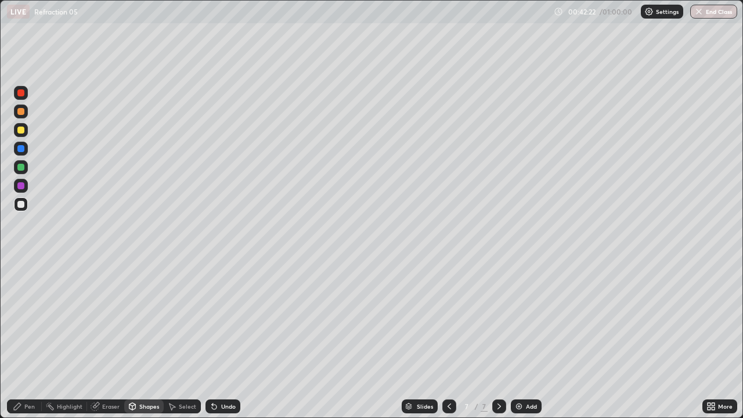
click at [19, 204] on div at bounding box center [20, 204] width 7 height 7
click at [229, 339] on div "Undo" at bounding box center [228, 406] width 15 height 6
click at [29, 339] on div "Pen" at bounding box center [29, 406] width 10 height 6
click at [22, 170] on div at bounding box center [20, 167] width 7 height 7
click at [228, 339] on div "Undo" at bounding box center [223, 406] width 35 height 14
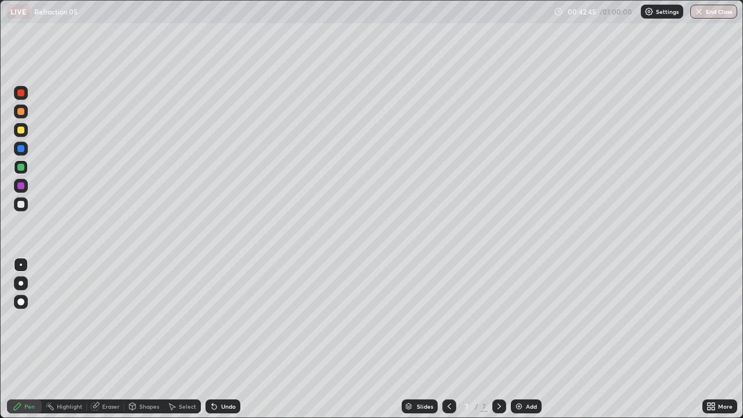
click at [232, 339] on div "Undo" at bounding box center [223, 406] width 35 height 14
click at [229, 339] on div "Undo" at bounding box center [223, 406] width 35 height 14
click at [454, 339] on div at bounding box center [449, 406] width 14 height 14
click at [498, 339] on icon at bounding box center [499, 406] width 3 height 6
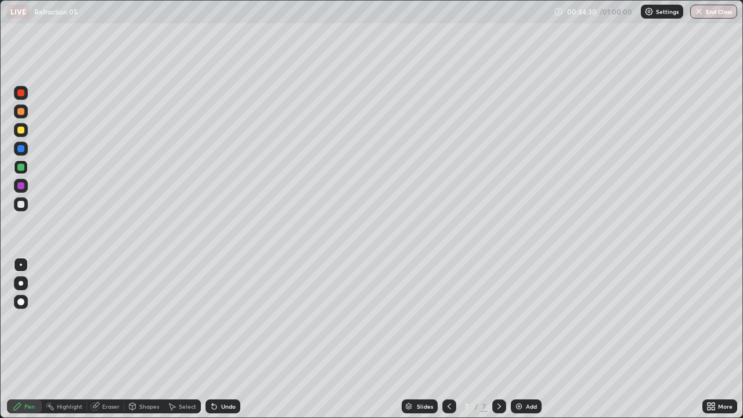
click at [22, 132] on div at bounding box center [20, 130] width 7 height 7
click at [17, 210] on div at bounding box center [21, 204] width 14 height 14
click at [132, 339] on icon at bounding box center [132, 408] width 0 height 4
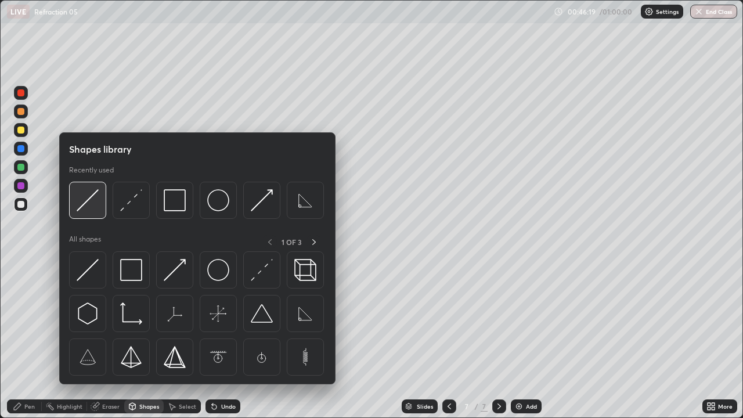
click at [77, 206] on img at bounding box center [88, 200] width 22 height 22
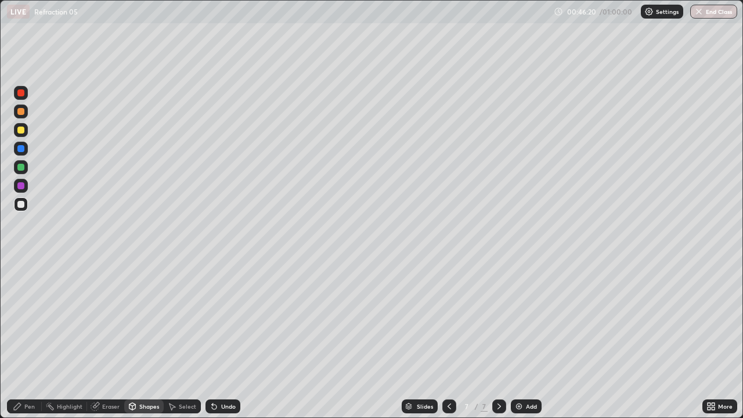
click at [20, 186] on div at bounding box center [20, 185] width 7 height 7
click at [215, 339] on icon at bounding box center [214, 406] width 9 height 9
click at [27, 339] on div "Pen" at bounding box center [29, 406] width 10 height 6
click at [18, 149] on div at bounding box center [20, 148] width 7 height 7
click at [212, 339] on icon at bounding box center [214, 407] width 5 height 5
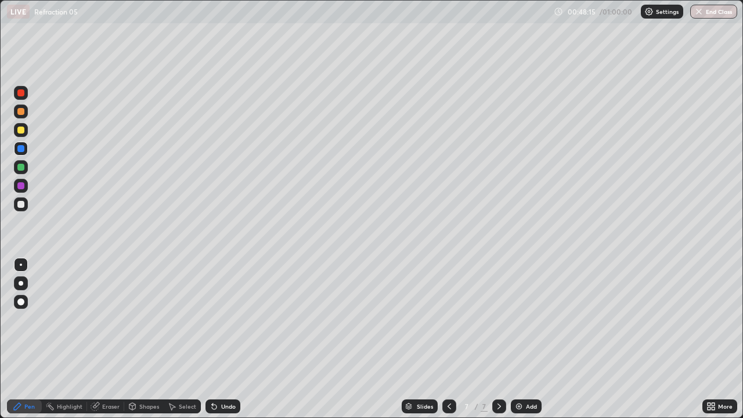
click at [17, 113] on div at bounding box center [20, 111] width 7 height 7
click at [211, 339] on icon at bounding box center [214, 406] width 9 height 9
click at [132, 339] on icon at bounding box center [132, 408] width 0 height 4
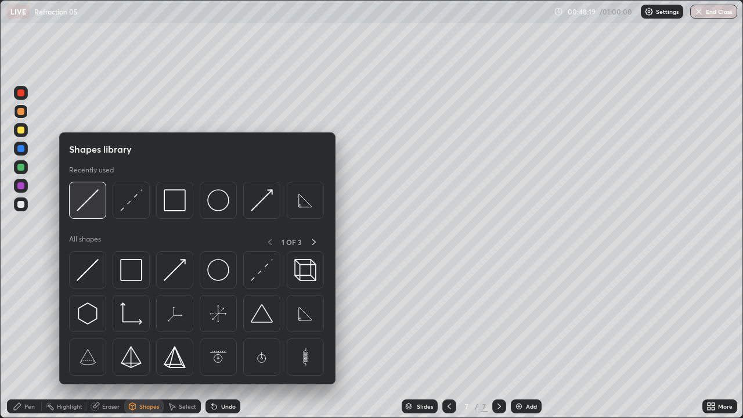
click at [91, 204] on img at bounding box center [88, 200] width 22 height 22
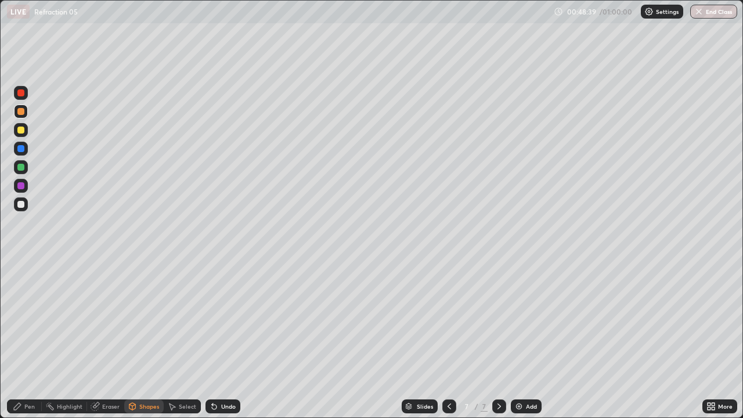
click at [132, 339] on icon at bounding box center [132, 408] width 0 height 4
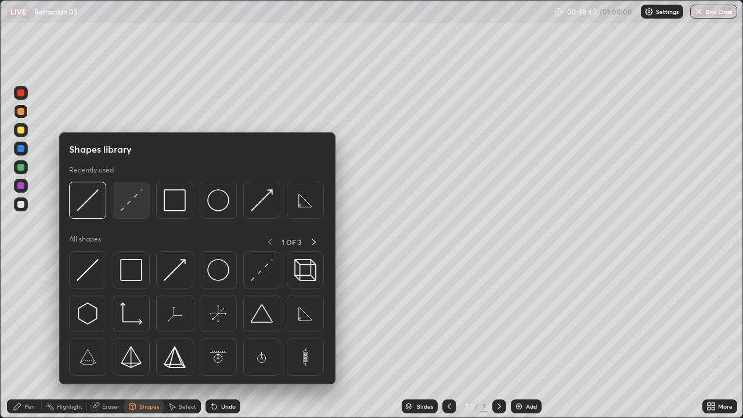
click at [134, 203] on img at bounding box center [131, 200] width 22 height 22
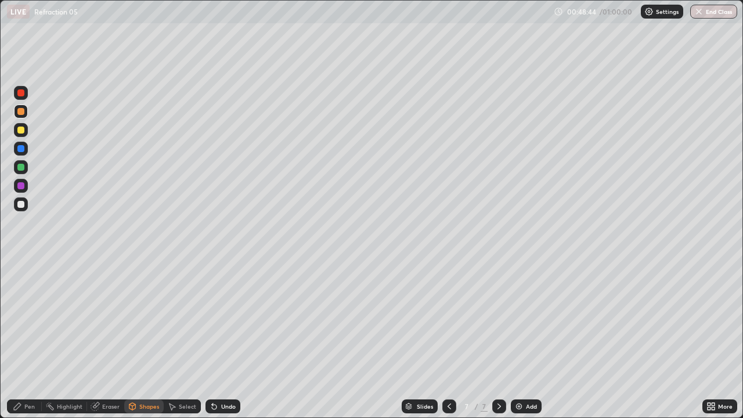
click at [25, 339] on div "Pen" at bounding box center [29, 406] width 10 height 6
click at [22, 203] on div at bounding box center [20, 204] width 7 height 7
click at [146, 339] on div "Shapes" at bounding box center [143, 406] width 39 height 14
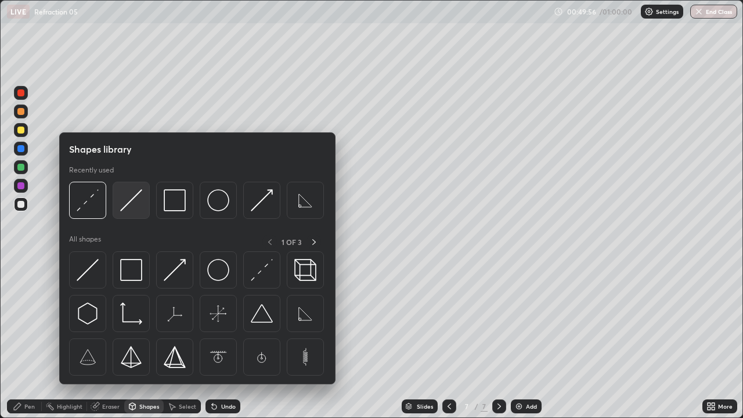
click at [129, 209] on img at bounding box center [131, 200] width 22 height 22
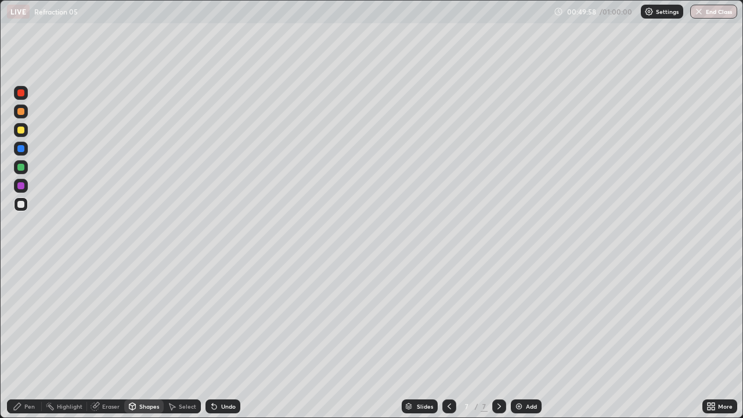
click at [135, 339] on icon at bounding box center [132, 406] width 9 height 9
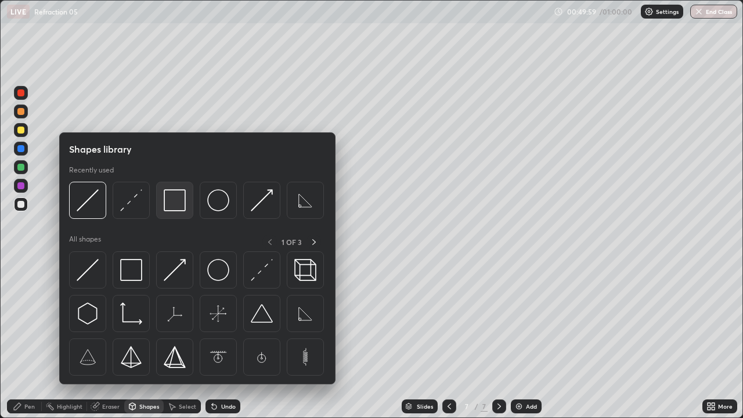
click at [175, 208] on img at bounding box center [175, 200] width 22 height 22
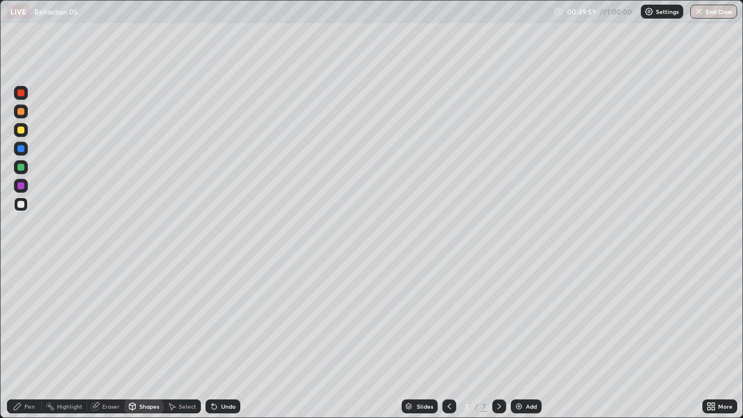
click at [149, 339] on div "Shapes" at bounding box center [143, 406] width 39 height 14
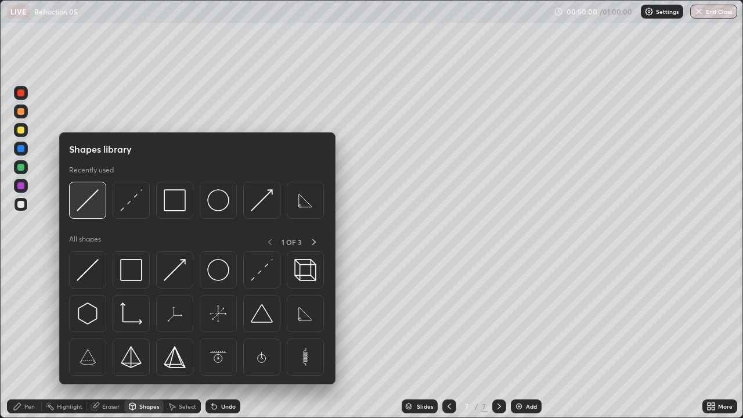
click at [87, 208] on img at bounding box center [88, 200] width 22 height 22
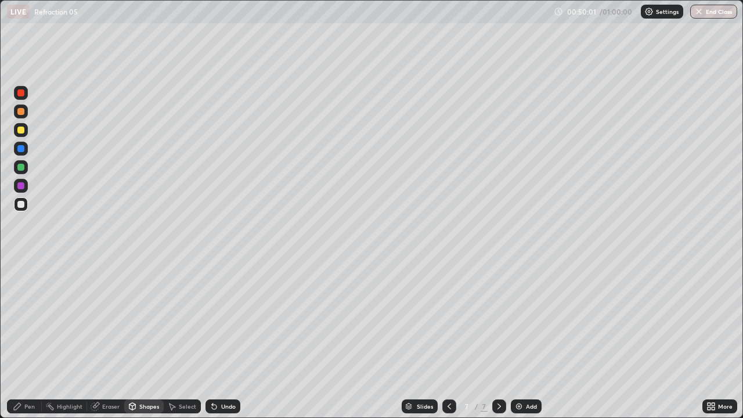
click at [20, 132] on div at bounding box center [20, 130] width 7 height 7
click at [24, 339] on div "Pen" at bounding box center [24, 406] width 35 height 14
click at [138, 339] on div "Shapes" at bounding box center [143, 406] width 39 height 14
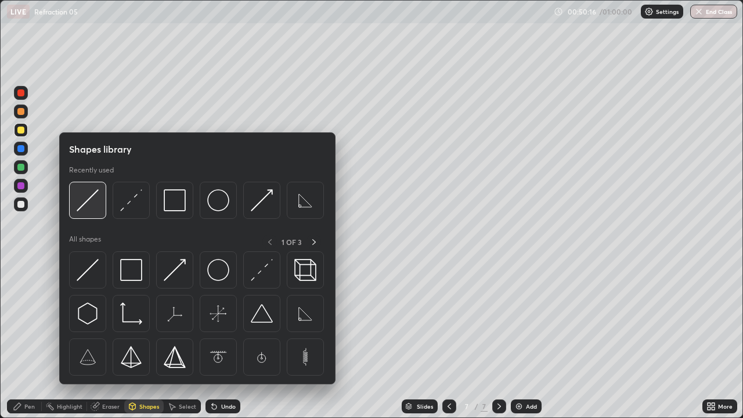
click at [95, 208] on img at bounding box center [88, 200] width 22 height 22
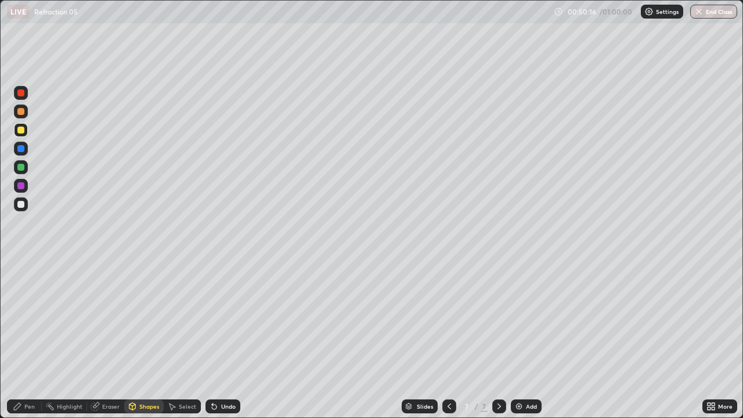
click at [23, 163] on div at bounding box center [21, 167] width 14 height 14
click at [36, 339] on div "Pen" at bounding box center [24, 406] width 35 height 14
click at [21, 210] on div at bounding box center [21, 204] width 14 height 14
click at [106, 339] on div "Eraser" at bounding box center [110, 406] width 17 height 6
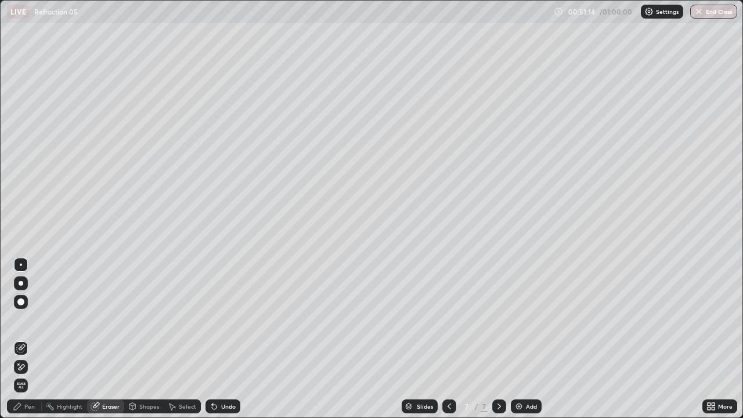
click at [132, 339] on icon at bounding box center [132, 408] width 0 height 4
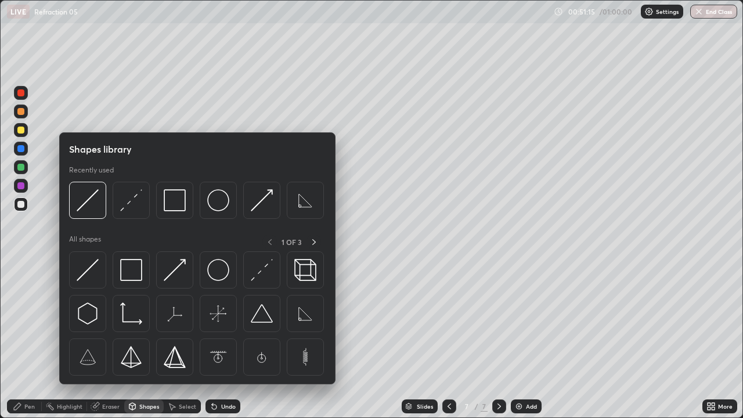
click at [170, 339] on div "Select" at bounding box center [182, 406] width 37 height 14
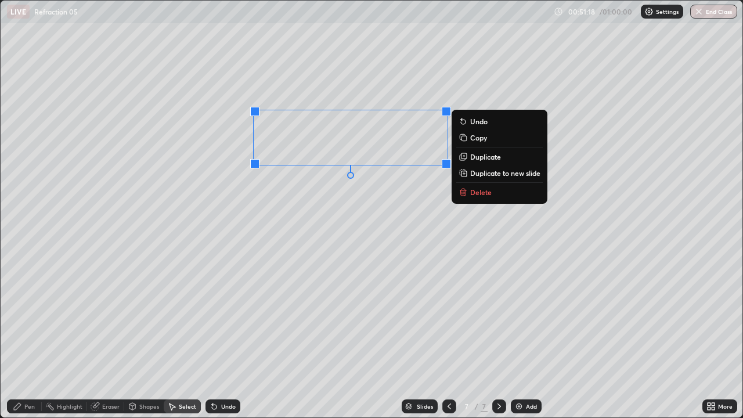
click at [478, 161] on p "Duplicate" at bounding box center [485, 156] width 31 height 9
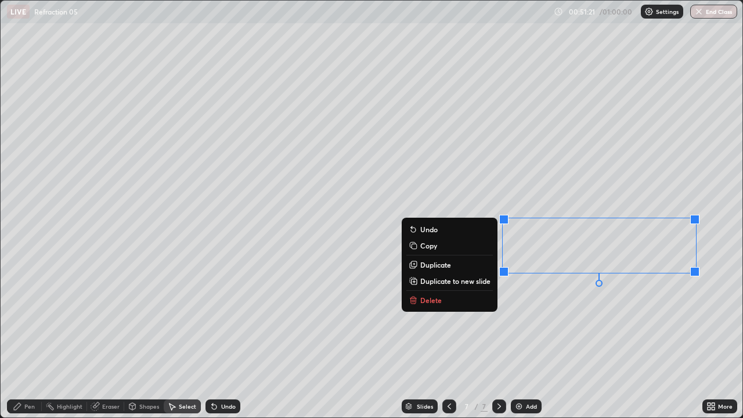
click at [106, 339] on div "Eraser" at bounding box center [110, 406] width 17 height 6
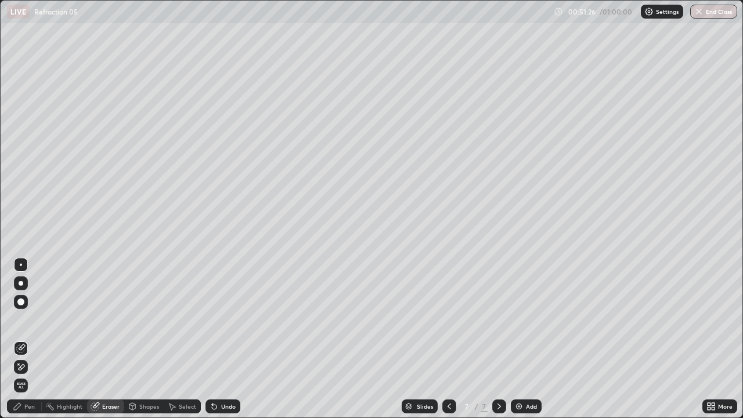
click at [28, 339] on div "Pen" at bounding box center [24, 406] width 35 height 14
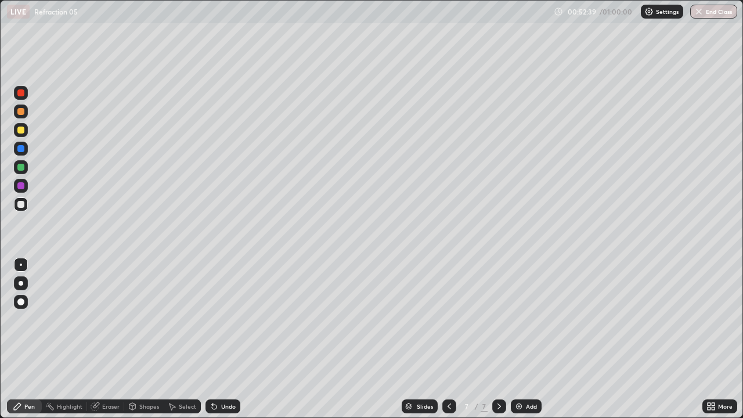
click at [718, 16] on button "End Class" at bounding box center [713, 12] width 47 height 14
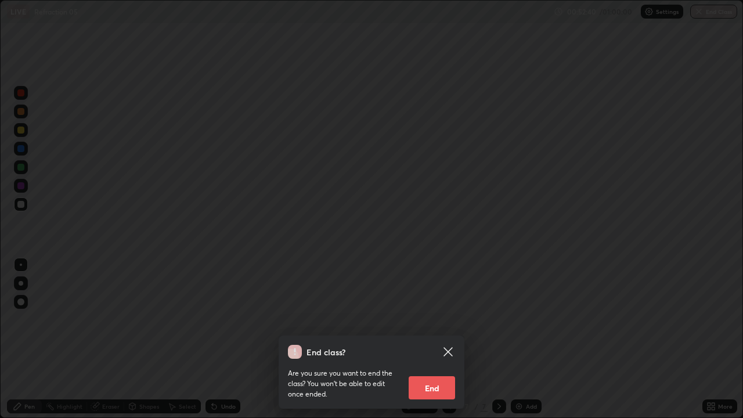
click at [439, 339] on button "End" at bounding box center [432, 387] width 46 height 23
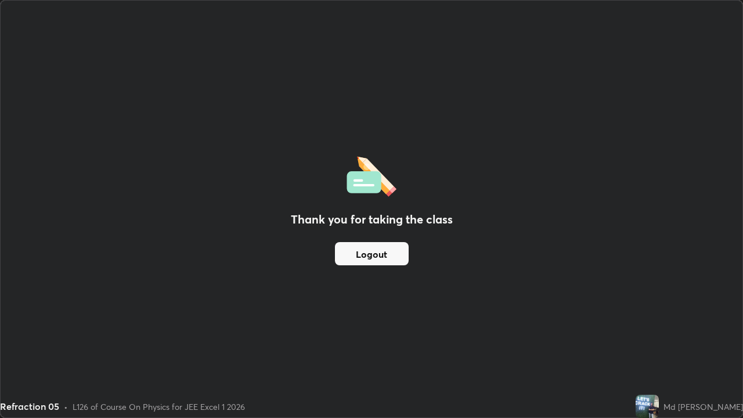
click at [378, 259] on button "Logout" at bounding box center [372, 253] width 74 height 23
